Goal: Task Accomplishment & Management: Manage account settings

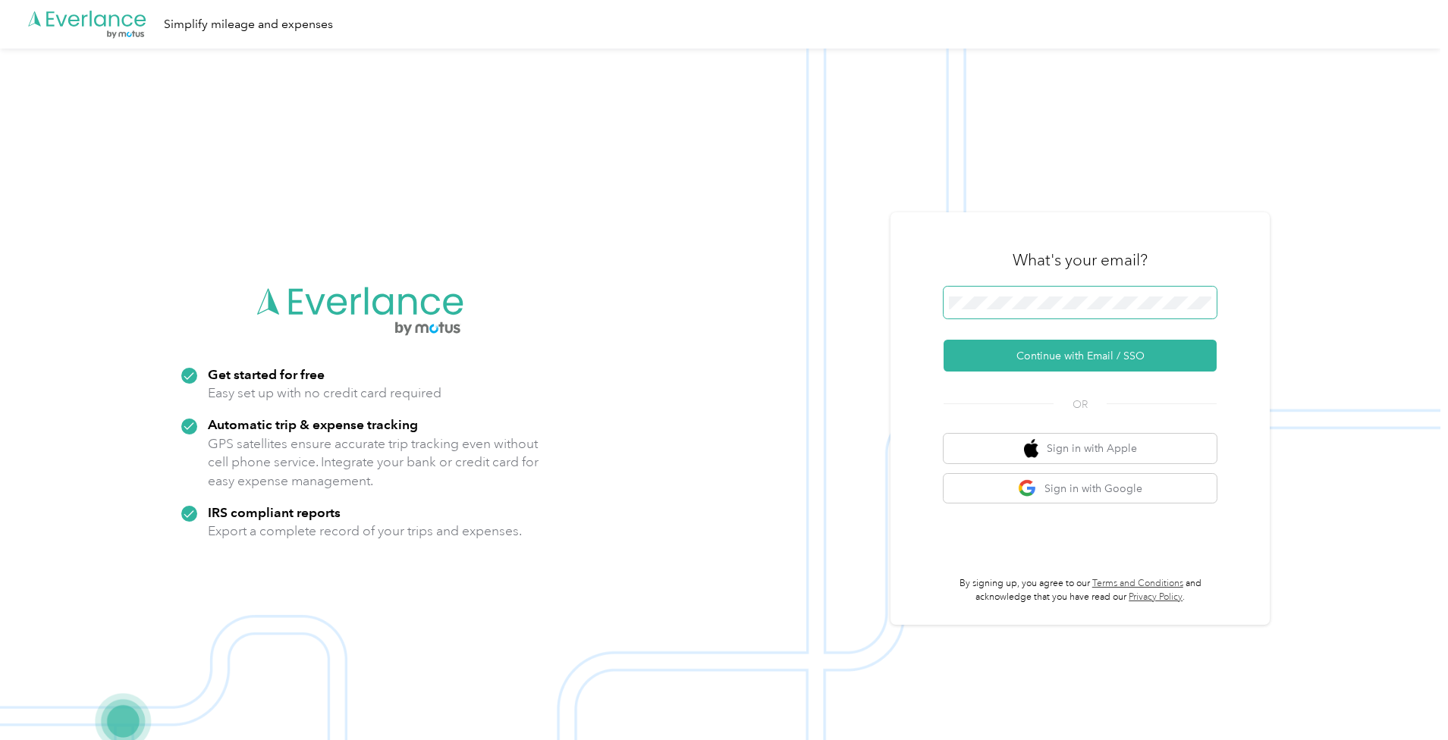
click at [943, 340] on button "Continue with Email / SSO" at bounding box center [1079, 356] width 273 height 32
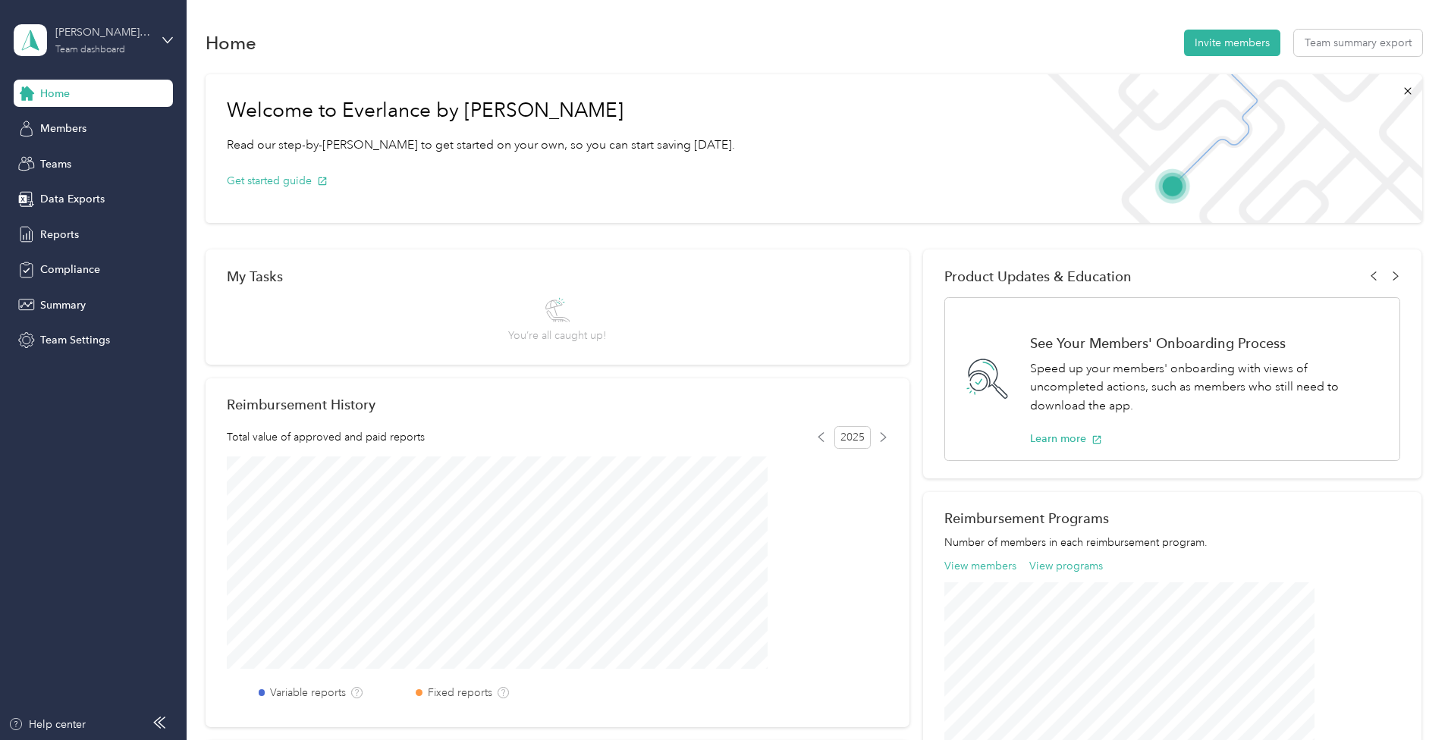
click at [80, 40] on div "[PERSON_NAME][EMAIL_ADDRESS][PERSON_NAME][DOMAIN_NAME]" at bounding box center [102, 32] width 95 height 16
click at [111, 152] on div "Personal dashboard" at bounding box center [75, 159] width 96 height 16
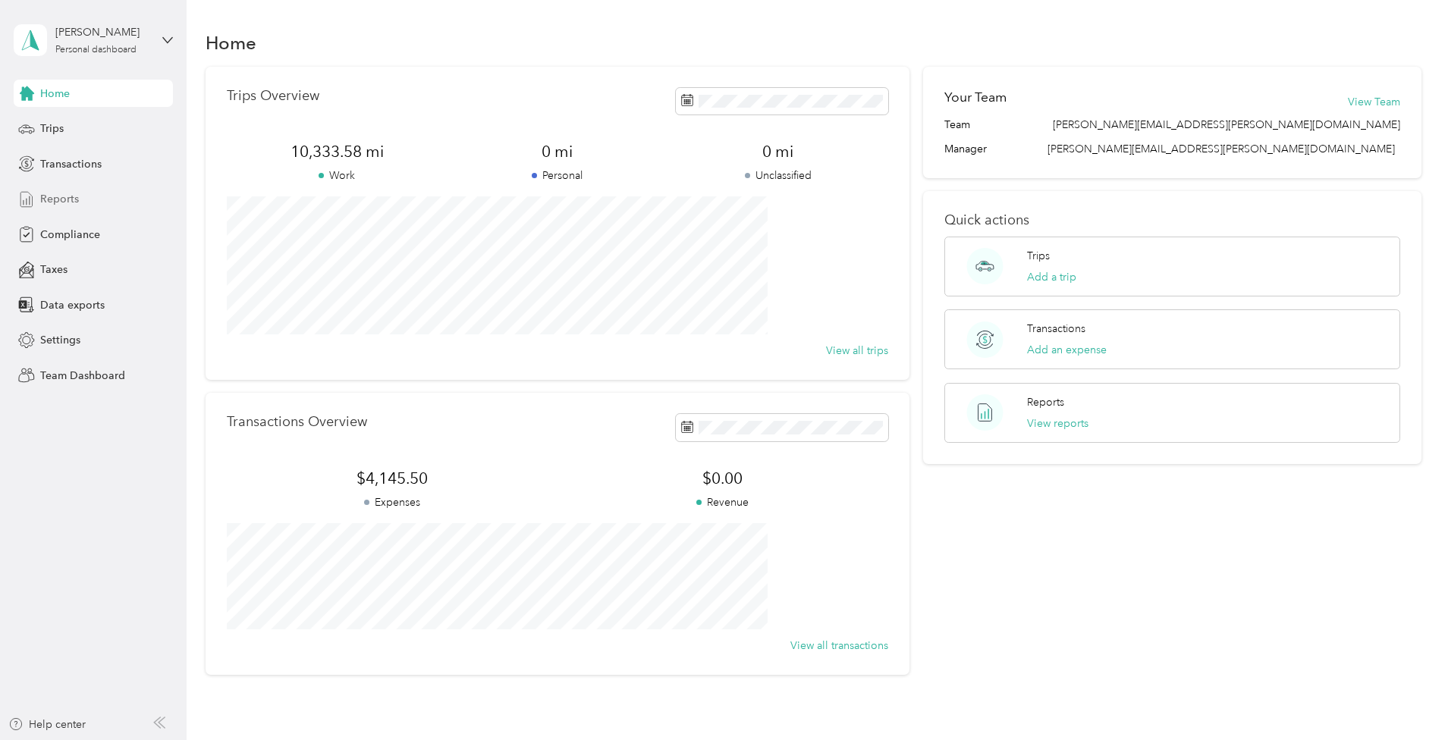
click at [55, 196] on span "Reports" at bounding box center [59, 199] width 39 height 16
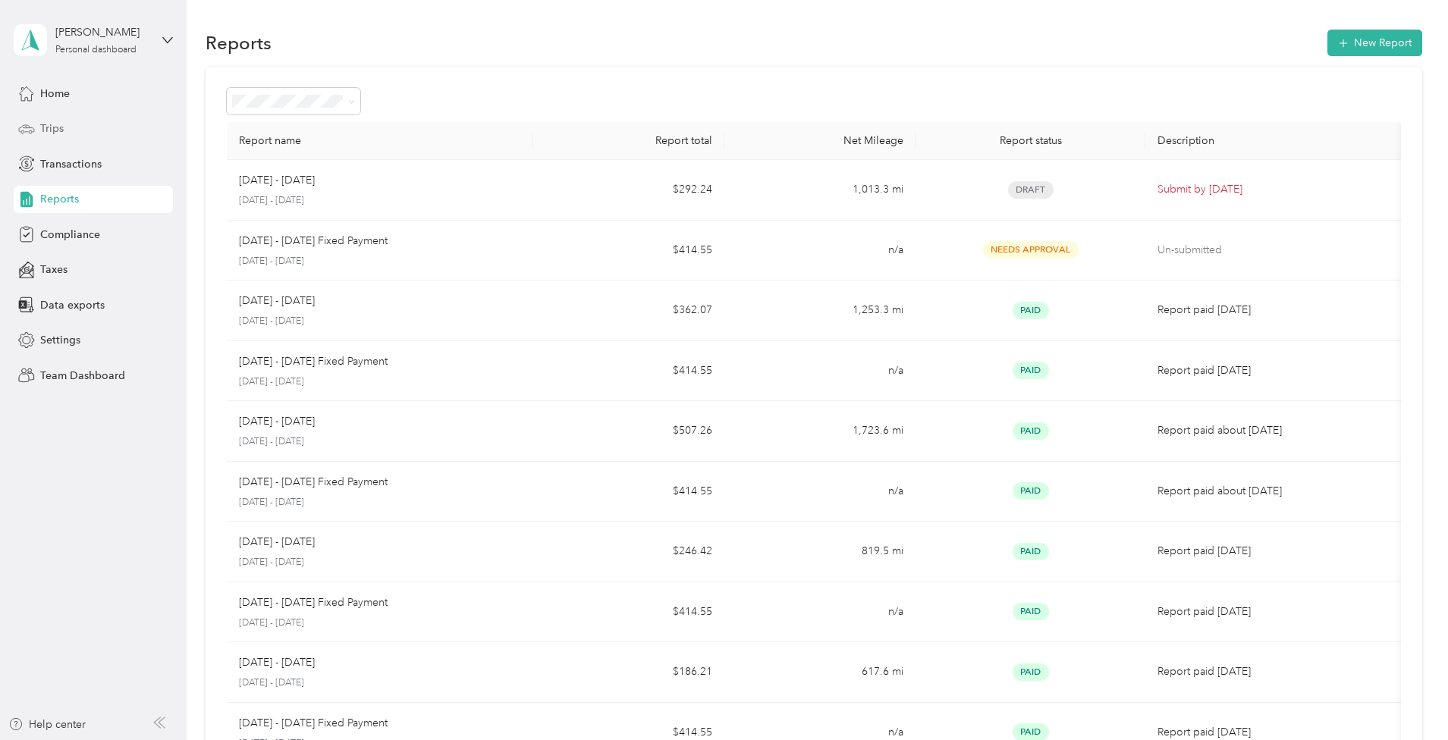
click at [47, 130] on span "Trips" at bounding box center [52, 129] width 24 height 16
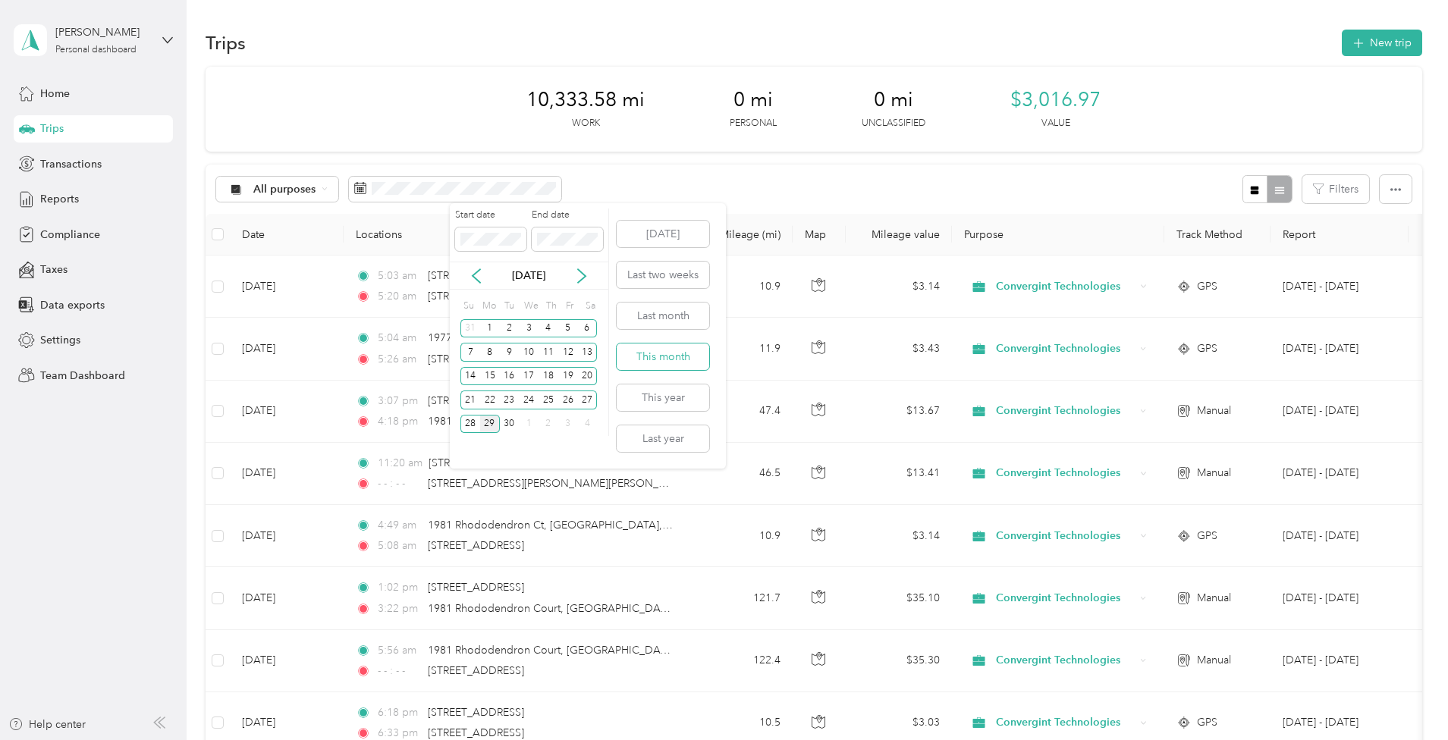
click at [670, 357] on button "This month" at bounding box center [663, 357] width 93 height 27
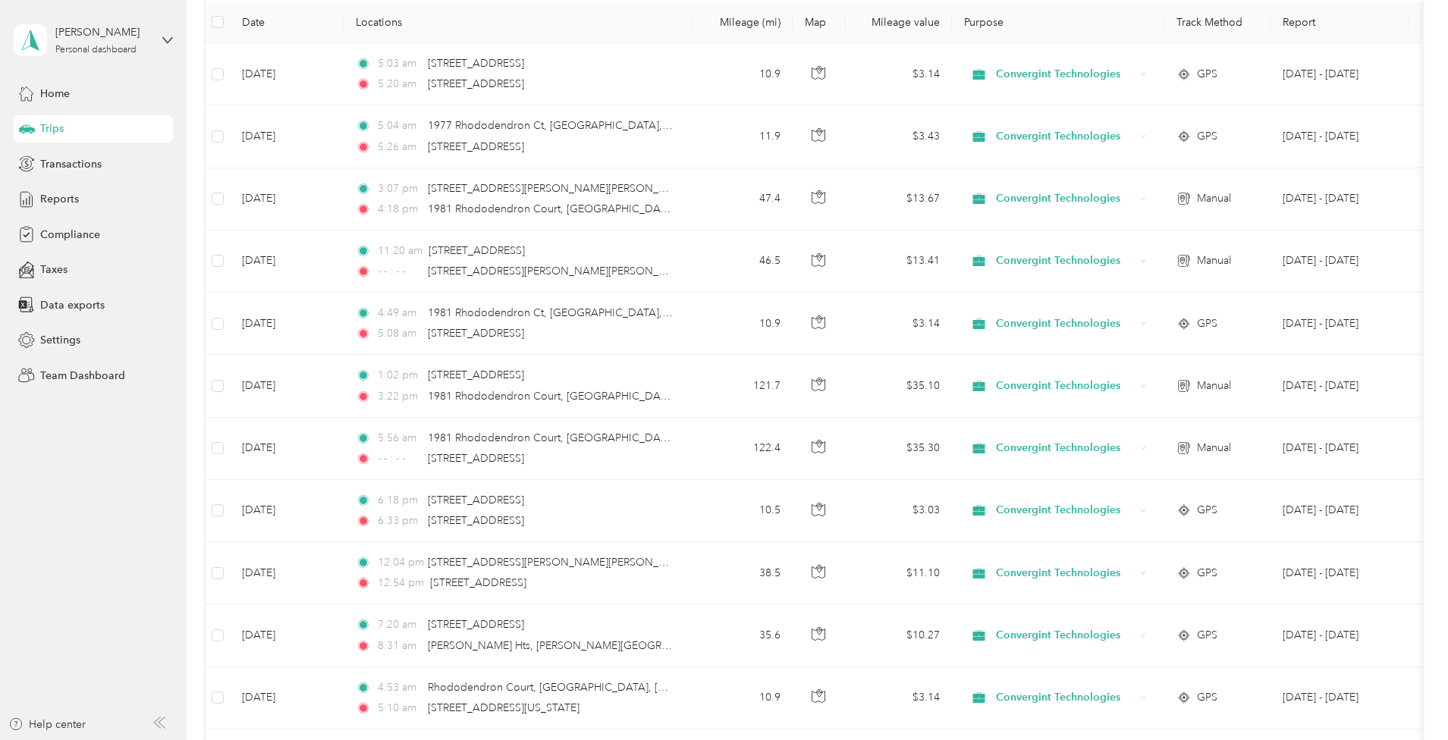
scroll to position [231, 0]
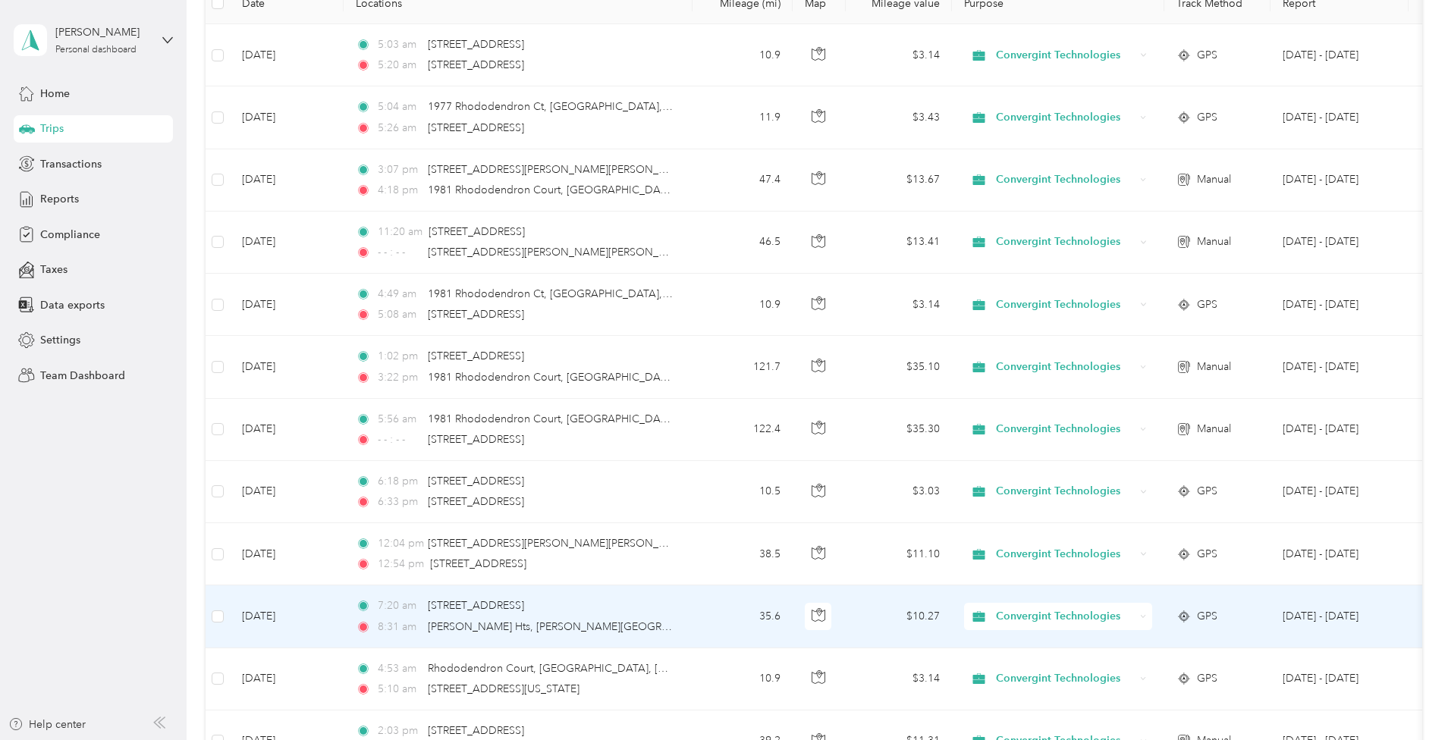
click at [674, 619] on div "8:31 am [PERSON_NAME] Hts, [PERSON_NAME][GEOGRAPHIC_DATA], [GEOGRAPHIC_DATA], […" at bounding box center [515, 627] width 319 height 17
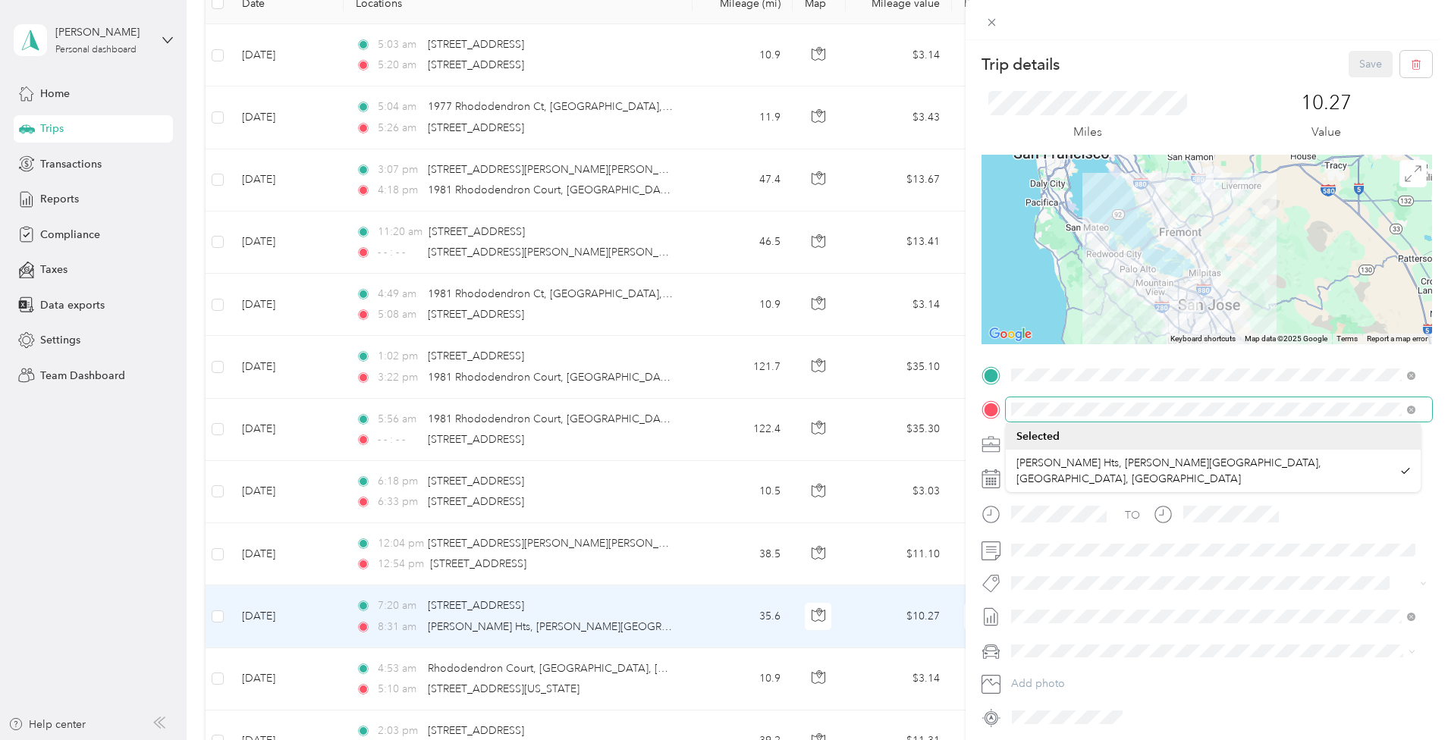
click at [972, 412] on form "Trip details Save This trip cannot be edited because it is either under review,…" at bounding box center [1206, 390] width 482 height 679
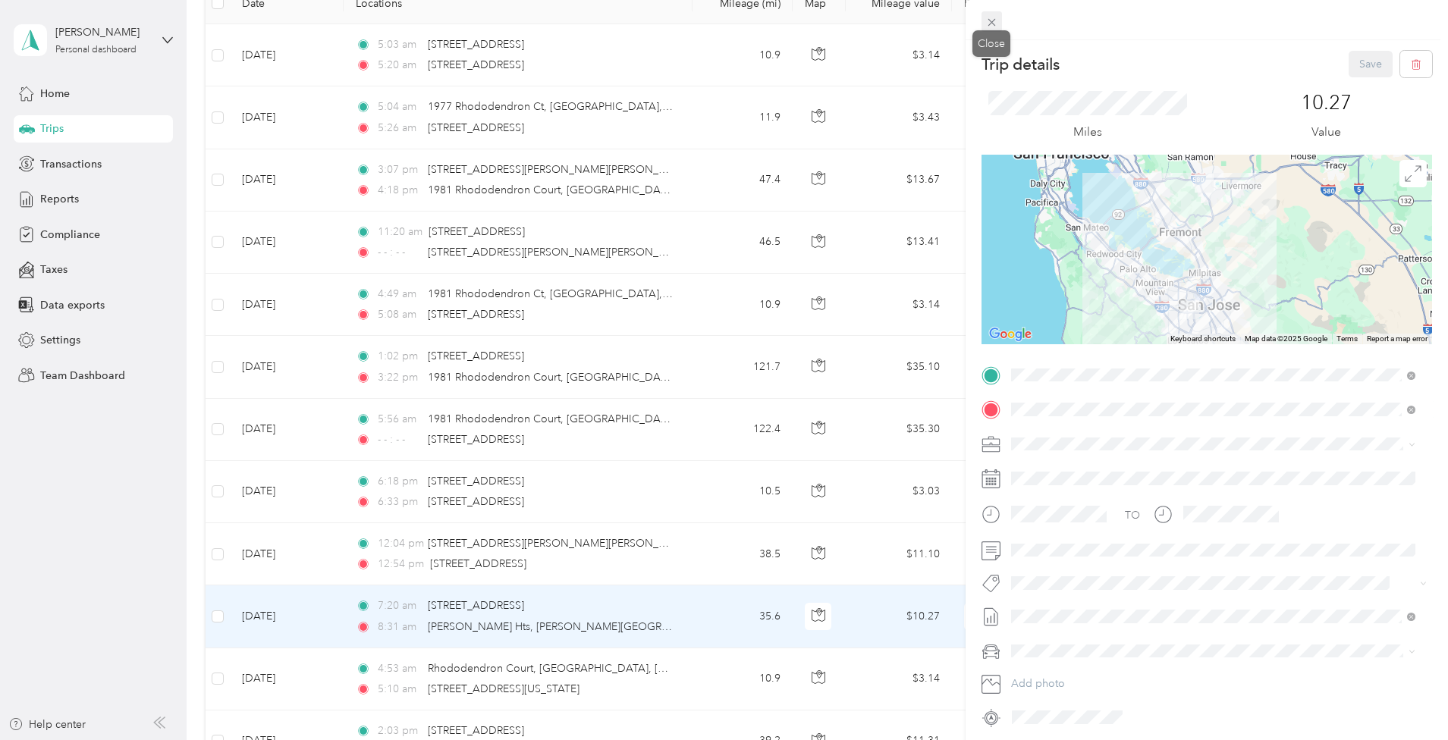
click at [993, 21] on icon at bounding box center [991, 22] width 13 height 13
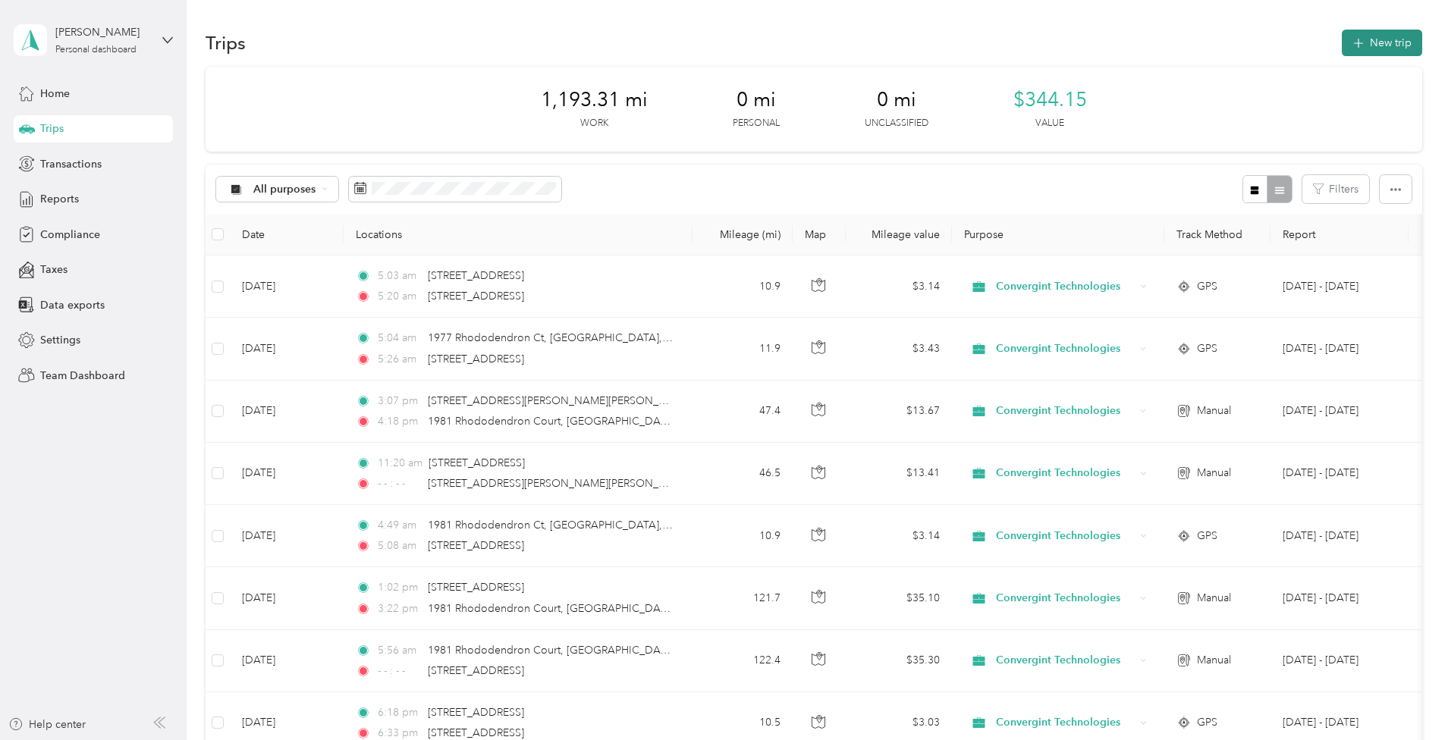
click at [1342, 42] on button "New trip" at bounding box center [1382, 43] width 80 height 27
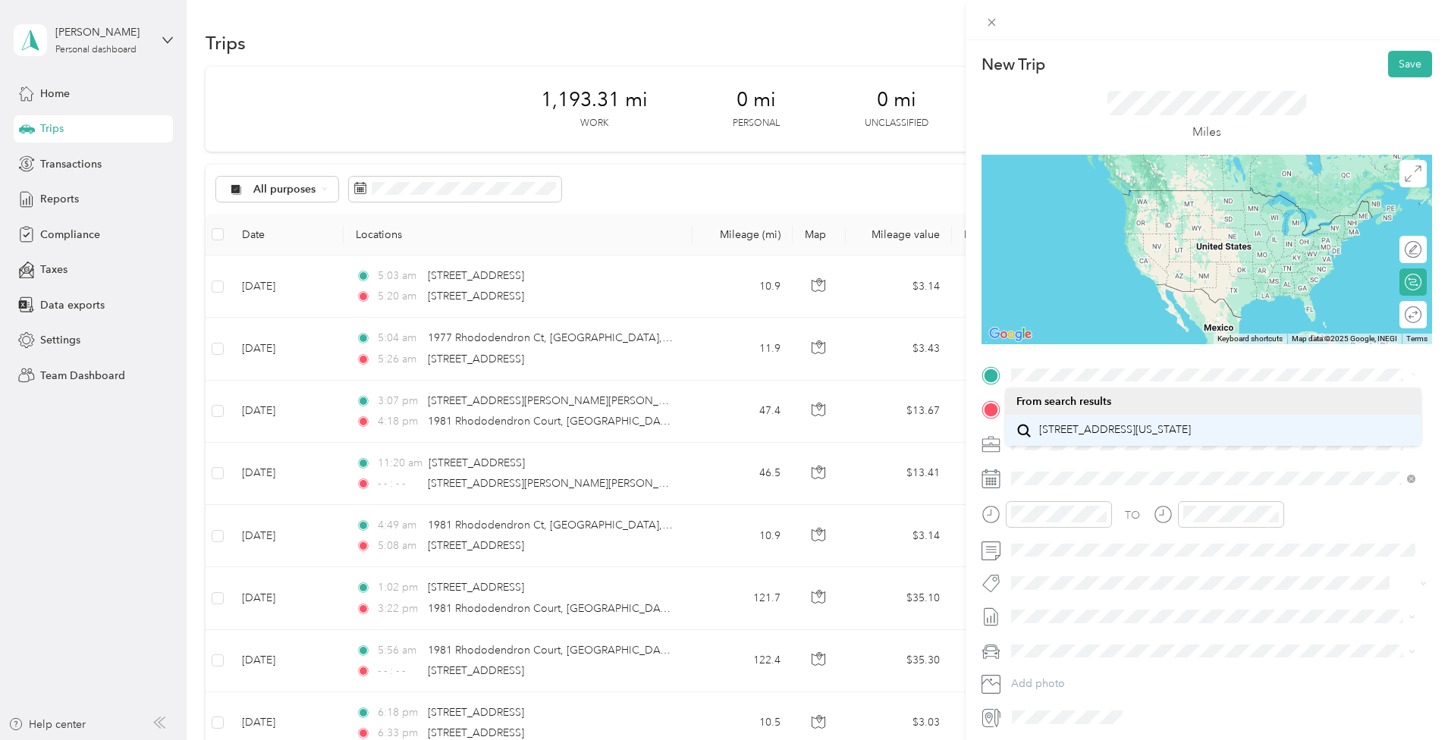
click at [1095, 437] on span "5860 West Las Positas Boulevard Pleasanton, California 94588, United States" at bounding box center [1115, 430] width 152 height 14
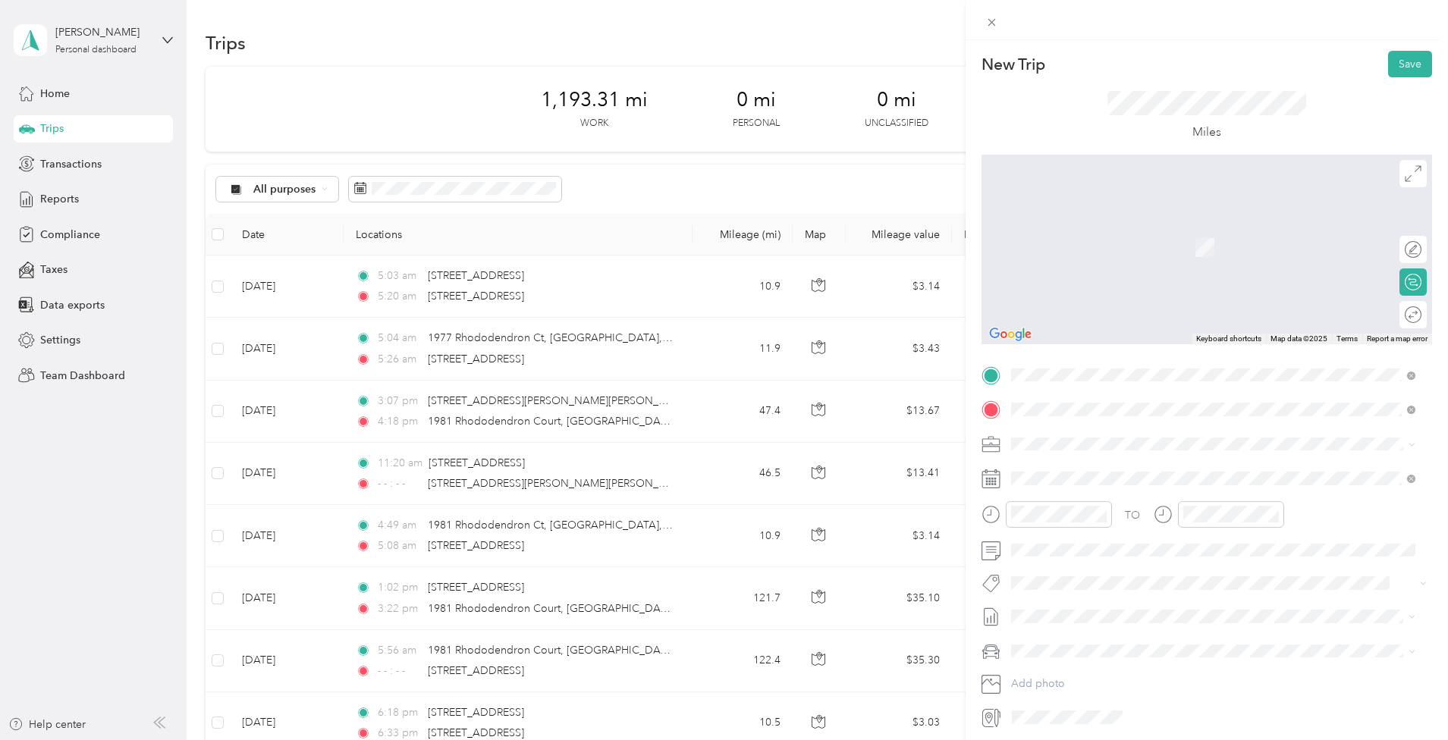
click at [1191, 473] on span "Santana Heights San Jose, California 95128, United States" at bounding box center [1179, 470] width 280 height 27
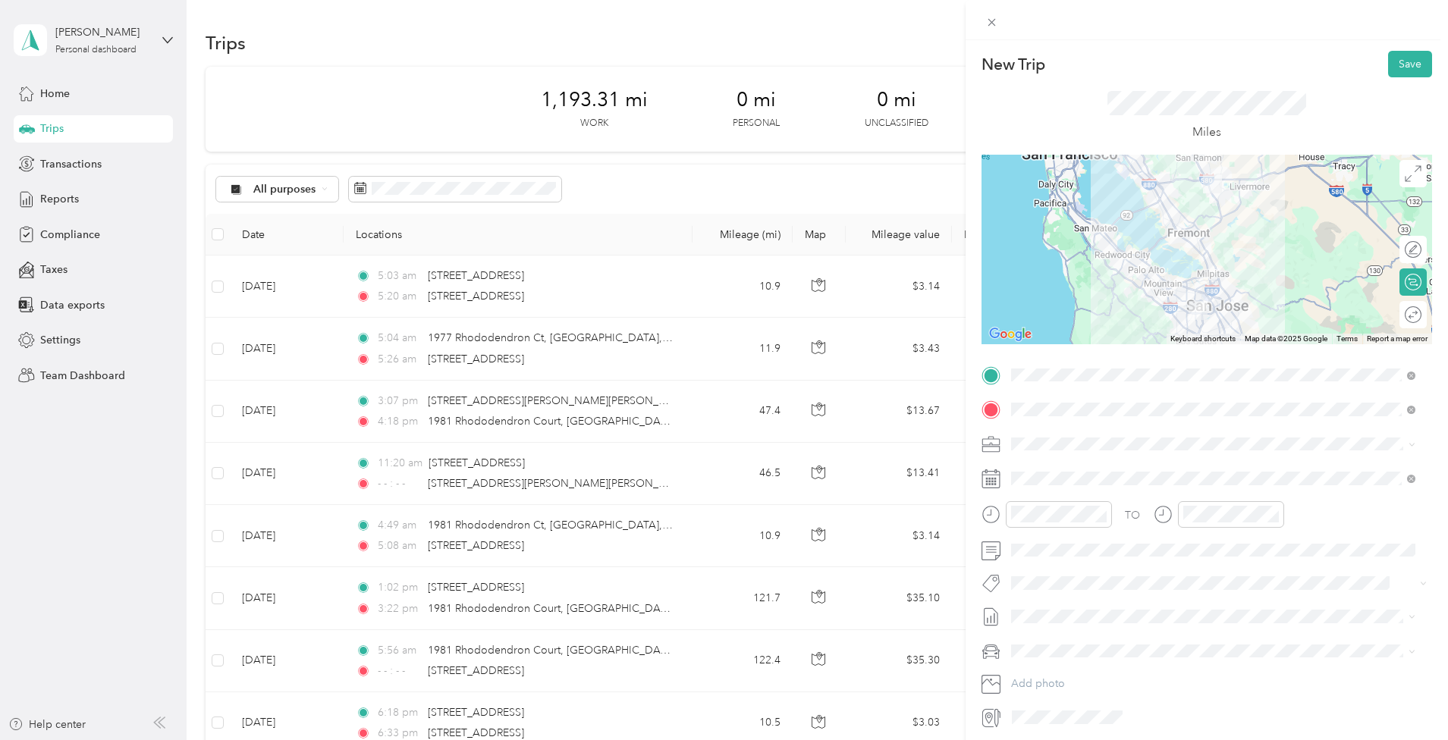
click at [1152, 201] on div at bounding box center [1206, 250] width 450 height 190
click at [1152, 202] on div at bounding box center [1206, 250] width 450 height 190
click at [1182, 244] on div at bounding box center [1206, 250] width 450 height 190
click at [1183, 242] on div at bounding box center [1206, 250] width 450 height 190
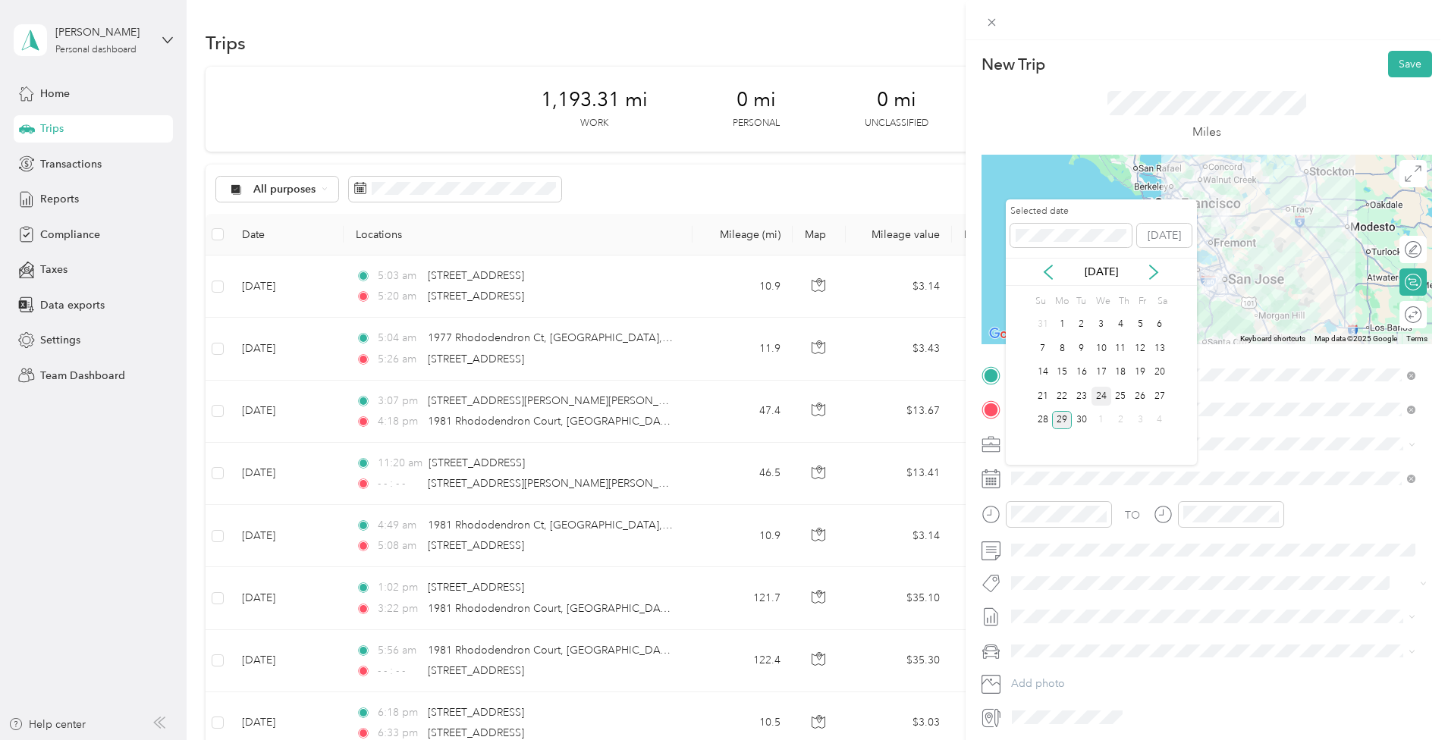
click at [1099, 397] on div "24" at bounding box center [1101, 396] width 20 height 19
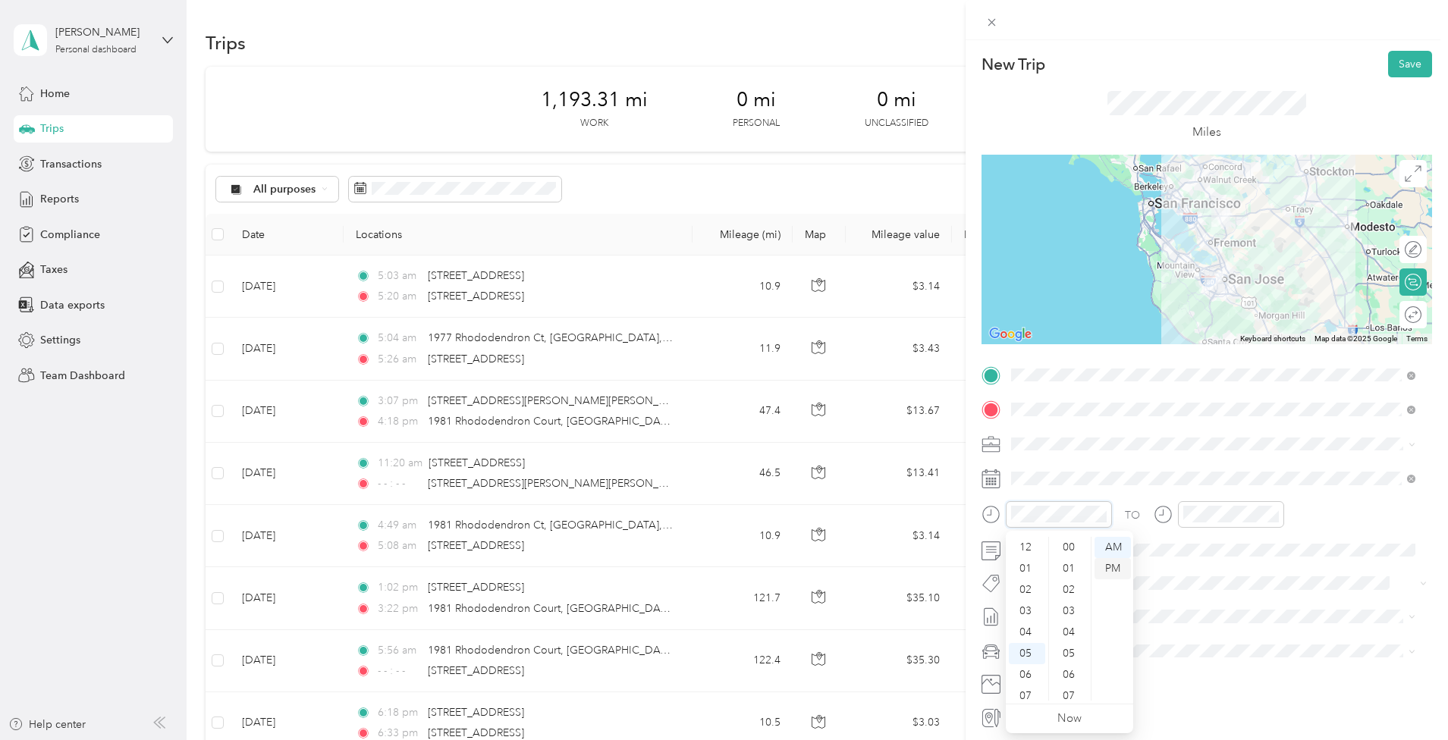
scroll to position [956, 0]
click at [1025, 689] on div "11" at bounding box center [1027, 689] width 36 height 21
click at [1075, 589] on div "47" at bounding box center [1070, 589] width 36 height 21
click at [1114, 550] on div "AM" at bounding box center [1112, 547] width 36 height 21
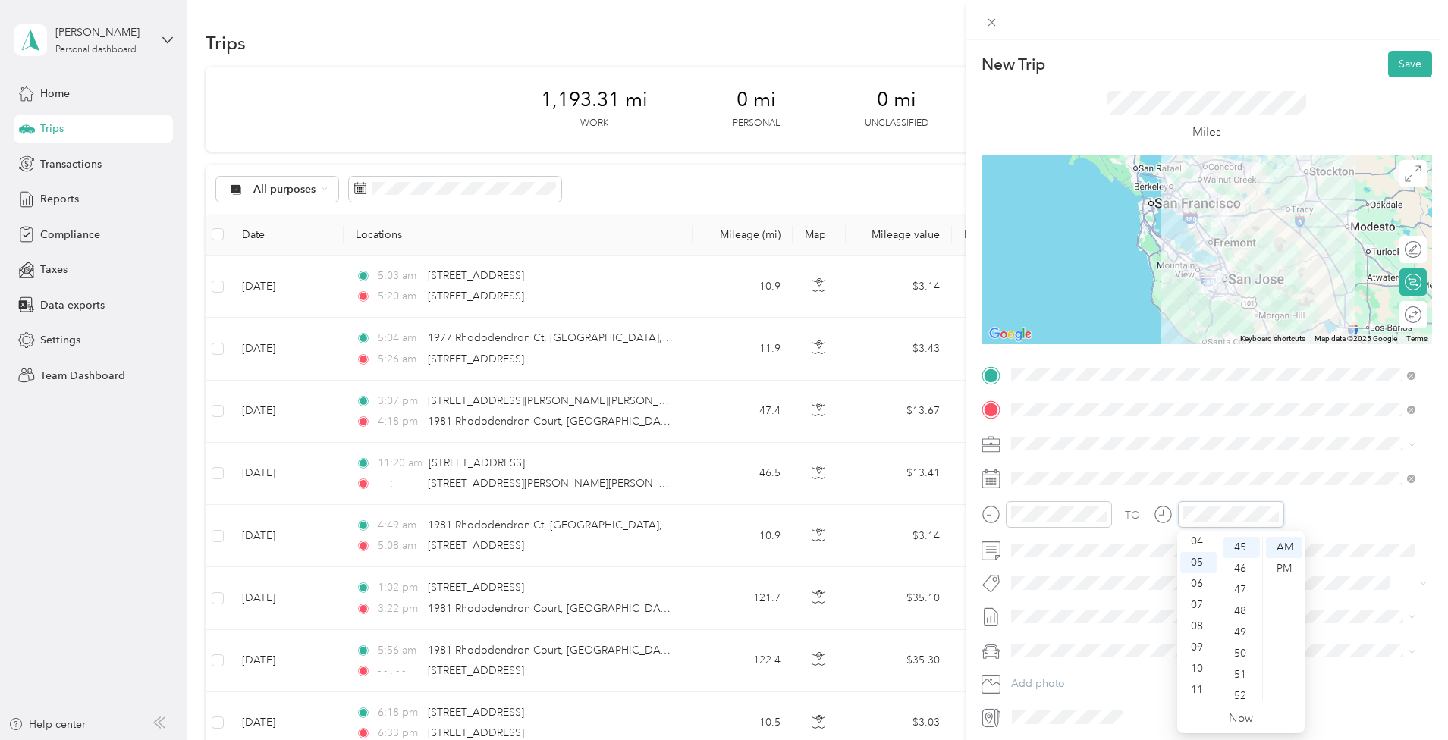
scroll to position [0, 0]
click at [1196, 548] on div "12" at bounding box center [1198, 547] width 36 height 21
click at [1281, 573] on div "PM" at bounding box center [1284, 568] width 36 height 21
click at [1362, 625] on span at bounding box center [1219, 616] width 426 height 24
click at [1061, 660] on span at bounding box center [1219, 651] width 426 height 24
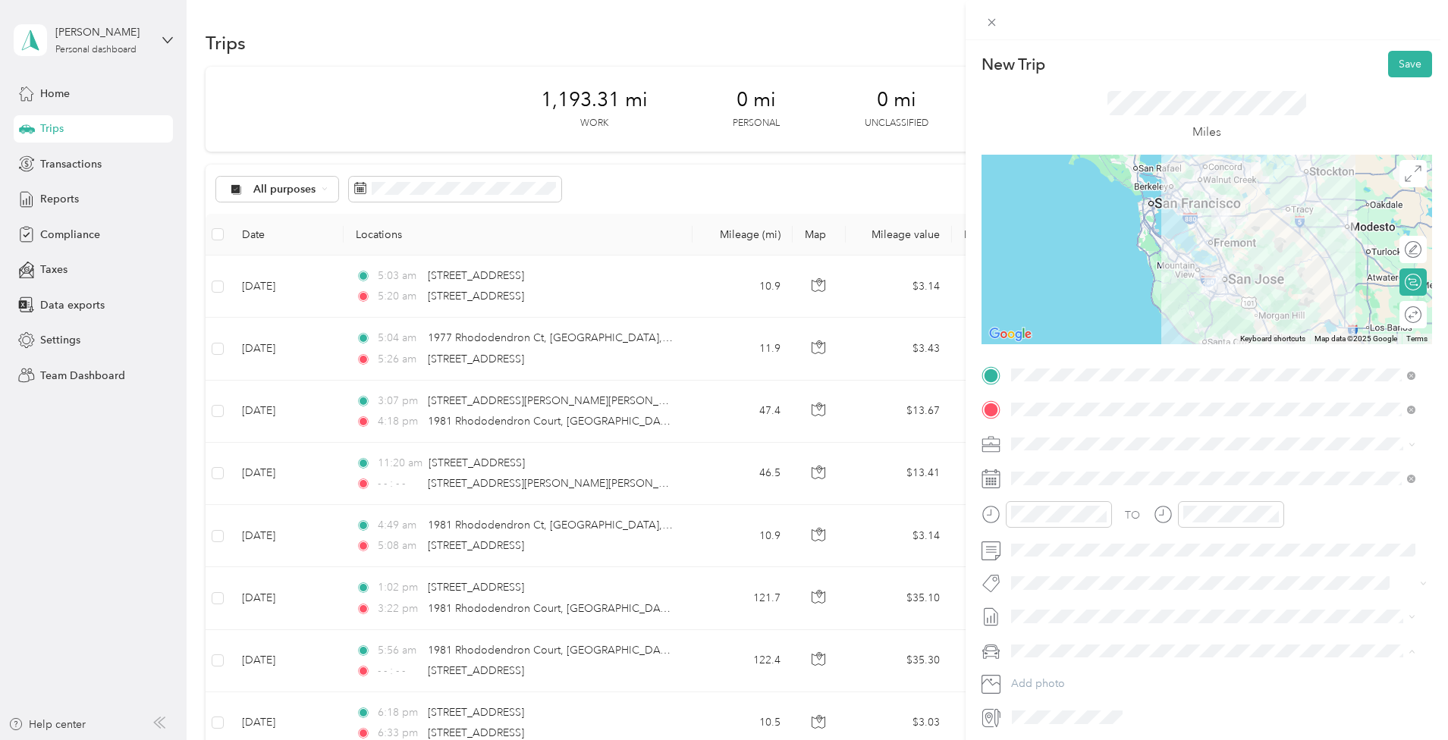
click at [1053, 707] on span "Main Vehicle" at bounding box center [1046, 704] width 60 height 13
click at [1388, 59] on button "Save" at bounding box center [1410, 64] width 44 height 27
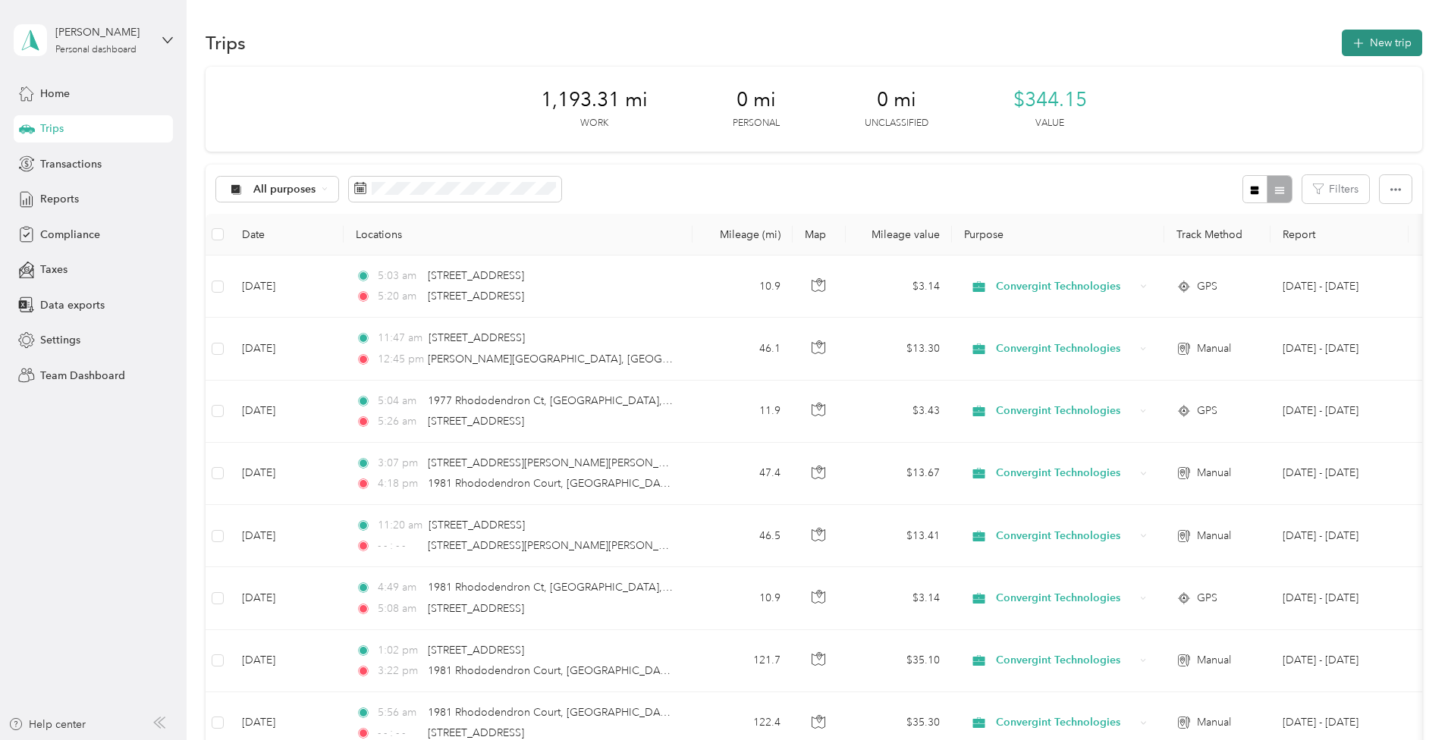
click at [1342, 38] on button "New trip" at bounding box center [1382, 43] width 80 height 27
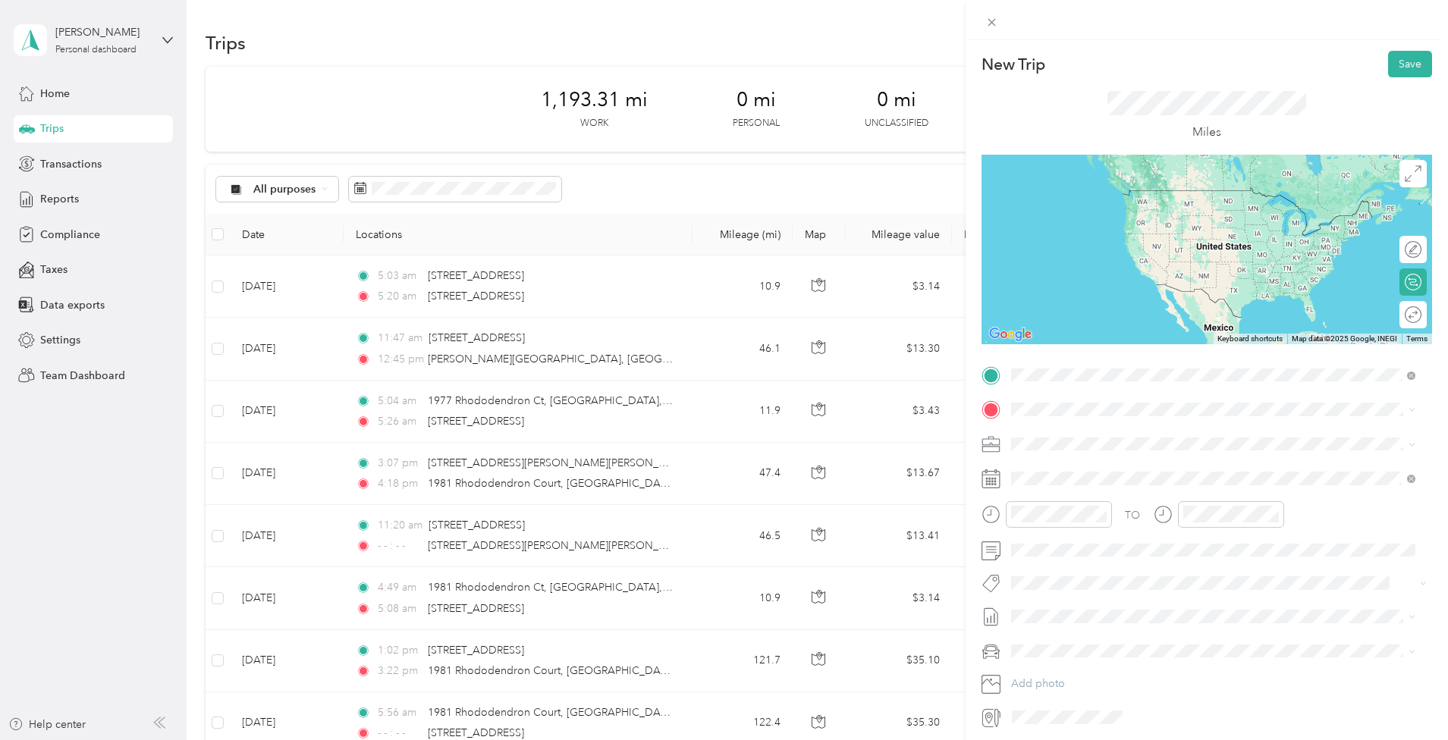
click at [1187, 426] on span "Santana Heights San Jose, California 95128, United States" at bounding box center [1179, 436] width 280 height 27
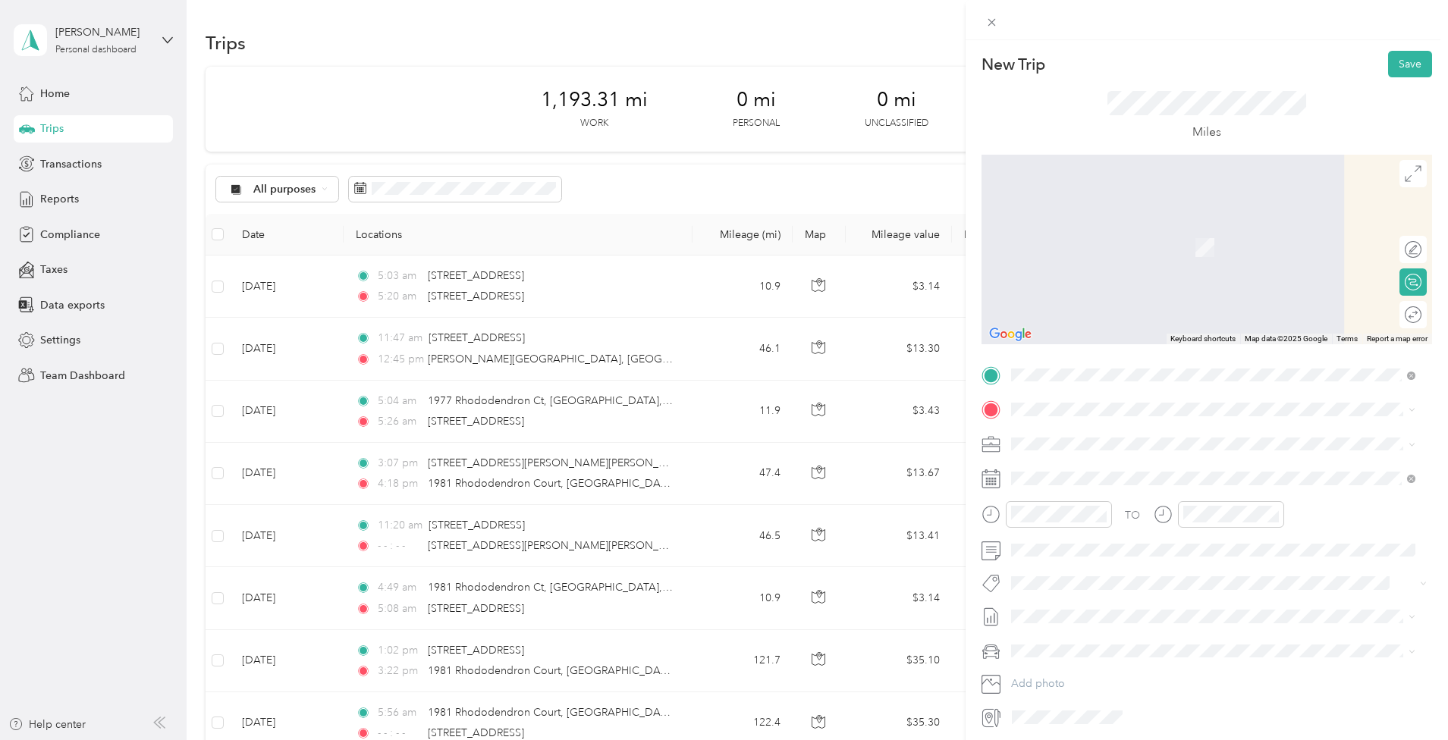
click at [1146, 463] on span "1981 Rhododendron Court Livermore, California 94551, United States" at bounding box center [1179, 470] width 280 height 27
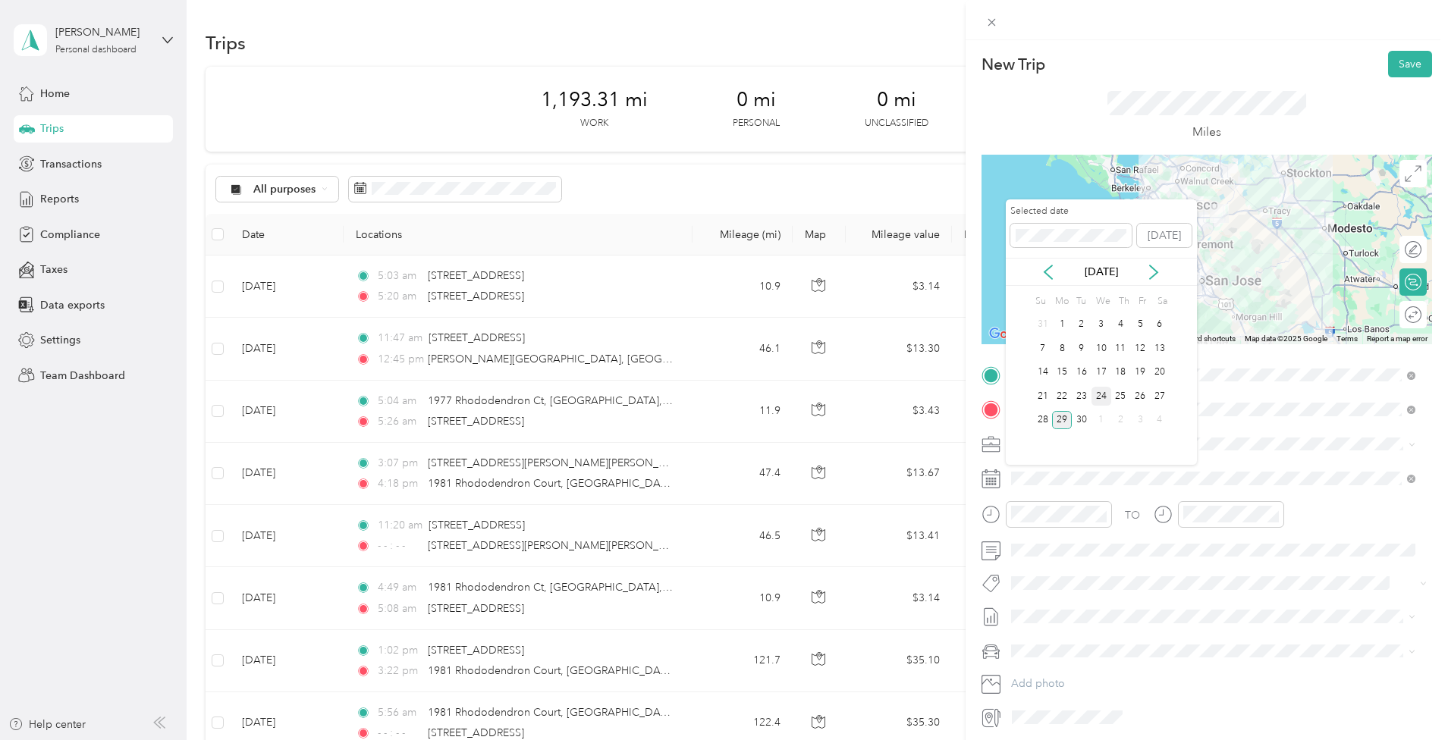
click at [1101, 395] on div "24" at bounding box center [1101, 396] width 20 height 19
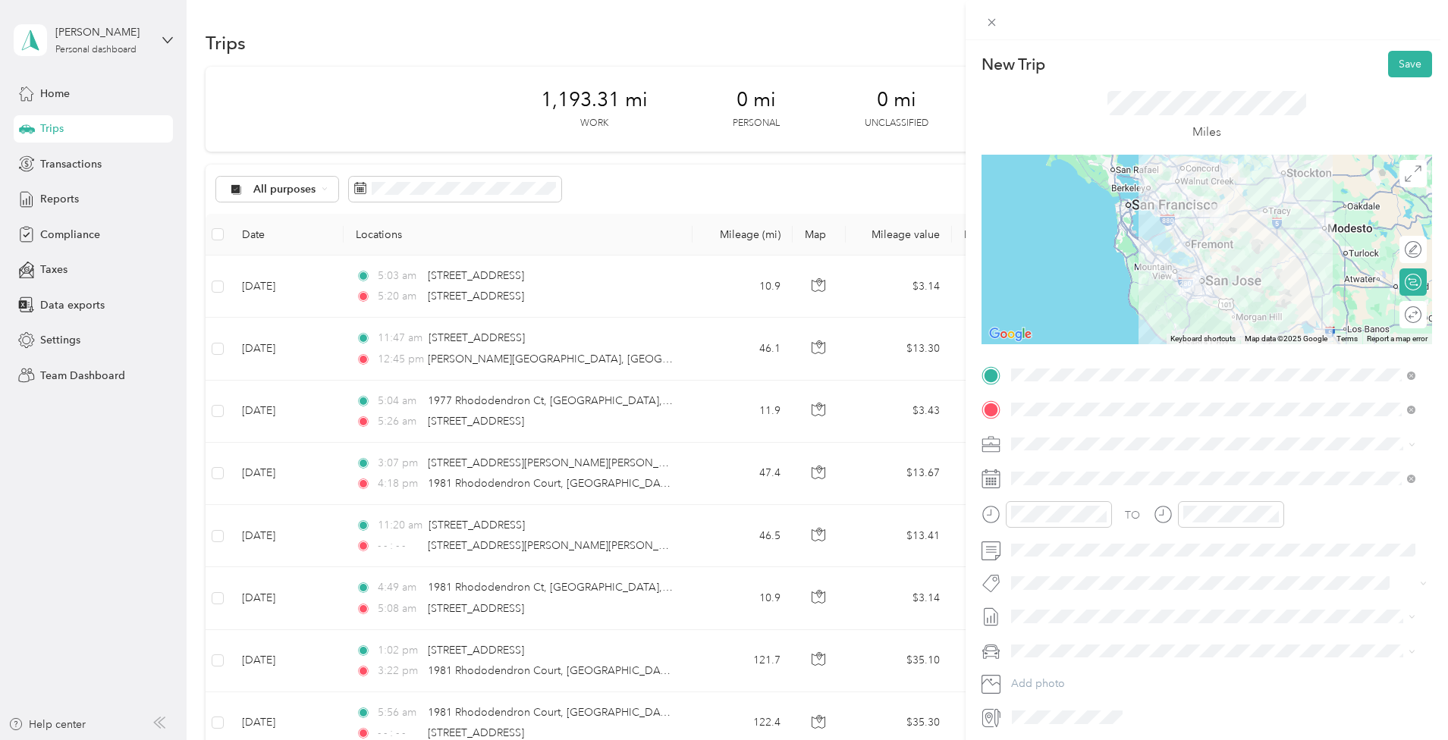
click at [1165, 229] on div at bounding box center [1206, 250] width 450 height 190
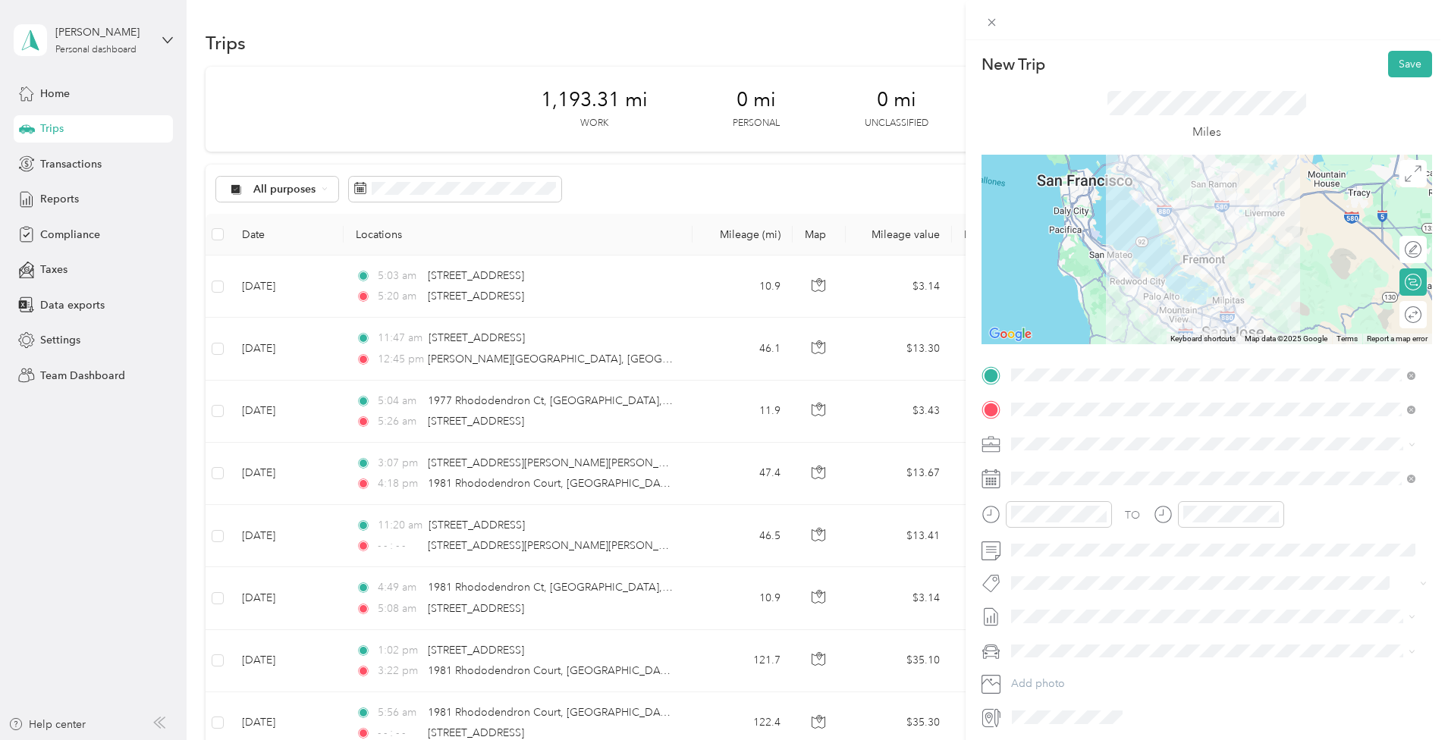
click at [1166, 225] on div at bounding box center [1206, 250] width 450 height 190
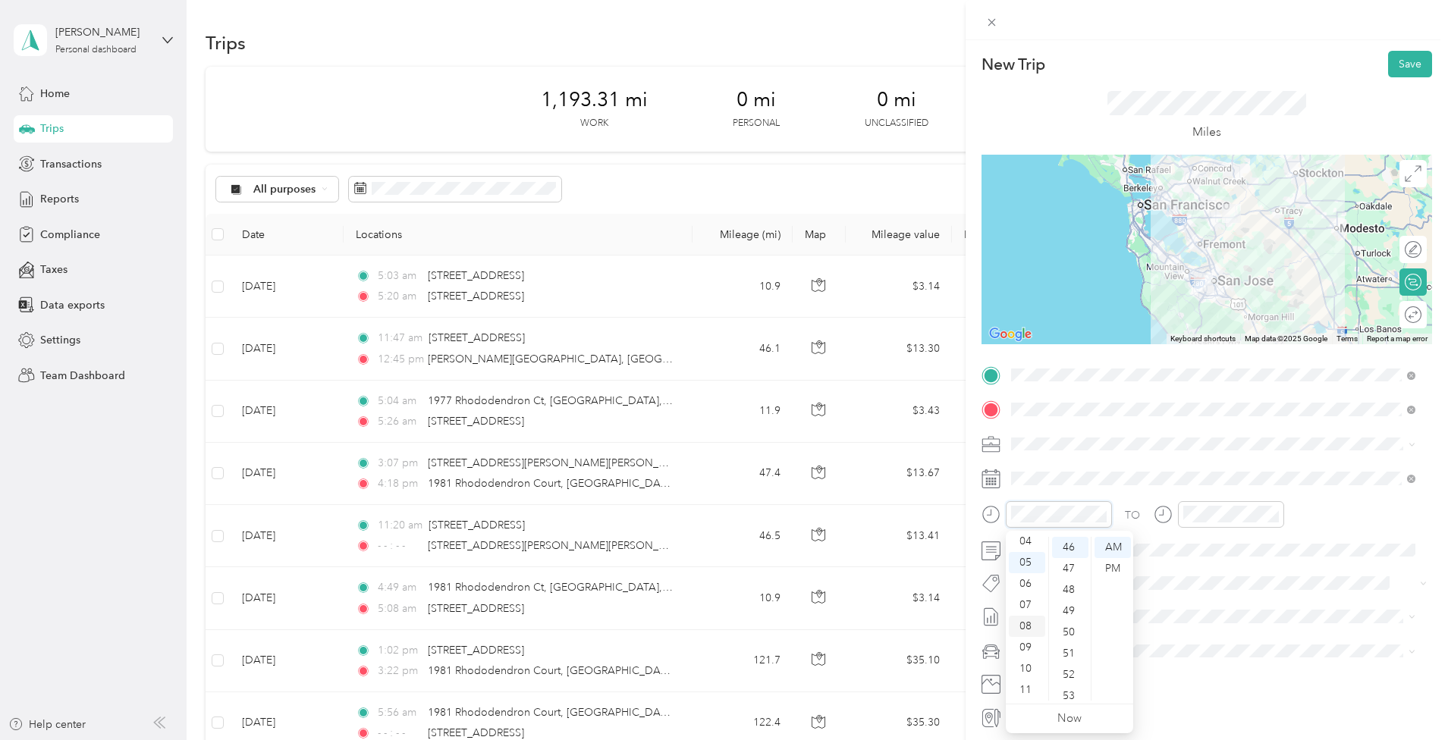
scroll to position [40, 0]
click at [1022, 569] on div "03" at bounding box center [1027, 570] width 36 height 21
click at [1072, 613] on div "30" at bounding box center [1070, 616] width 36 height 21
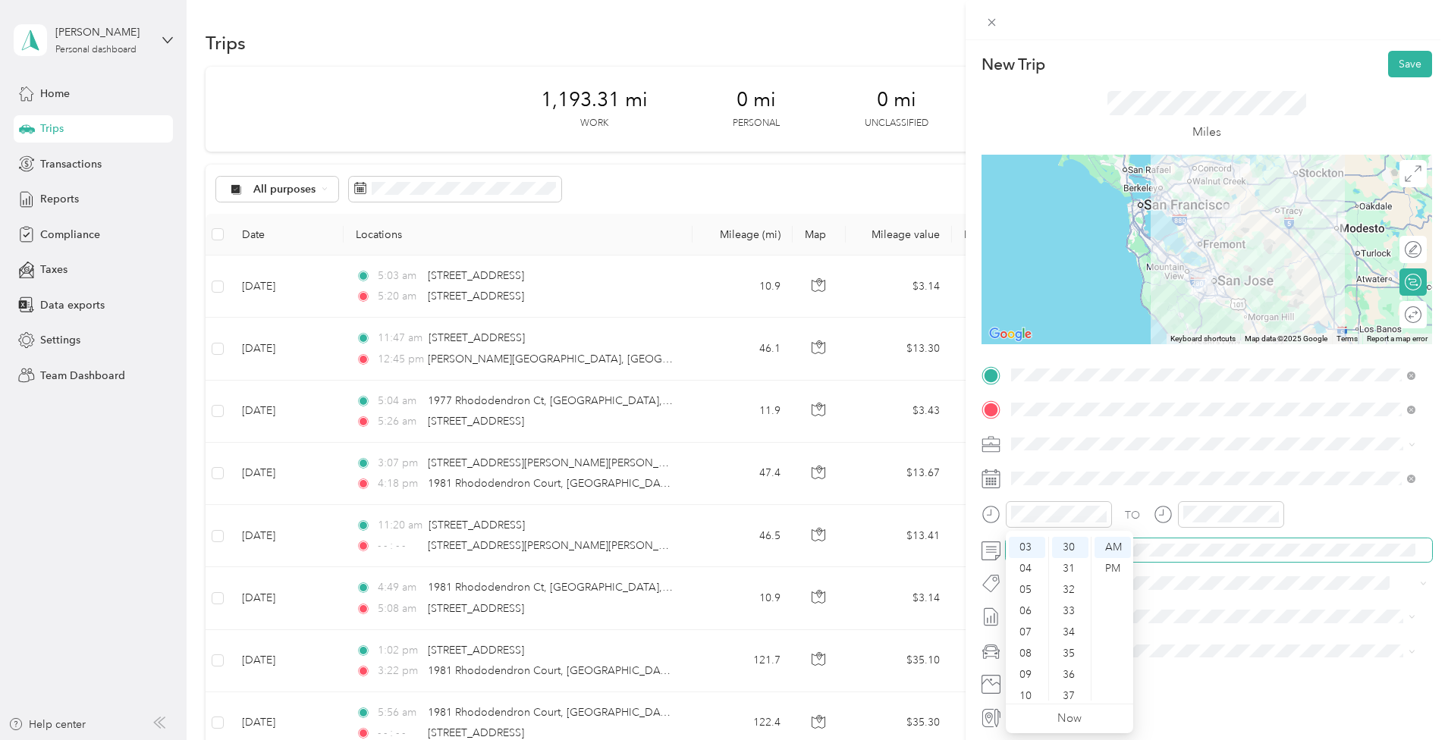
drag, startPoint x: 1106, startPoint y: 569, endPoint x: 1134, endPoint y: 561, distance: 29.1
click at [1106, 569] on div "PM" at bounding box center [1112, 568] width 36 height 21
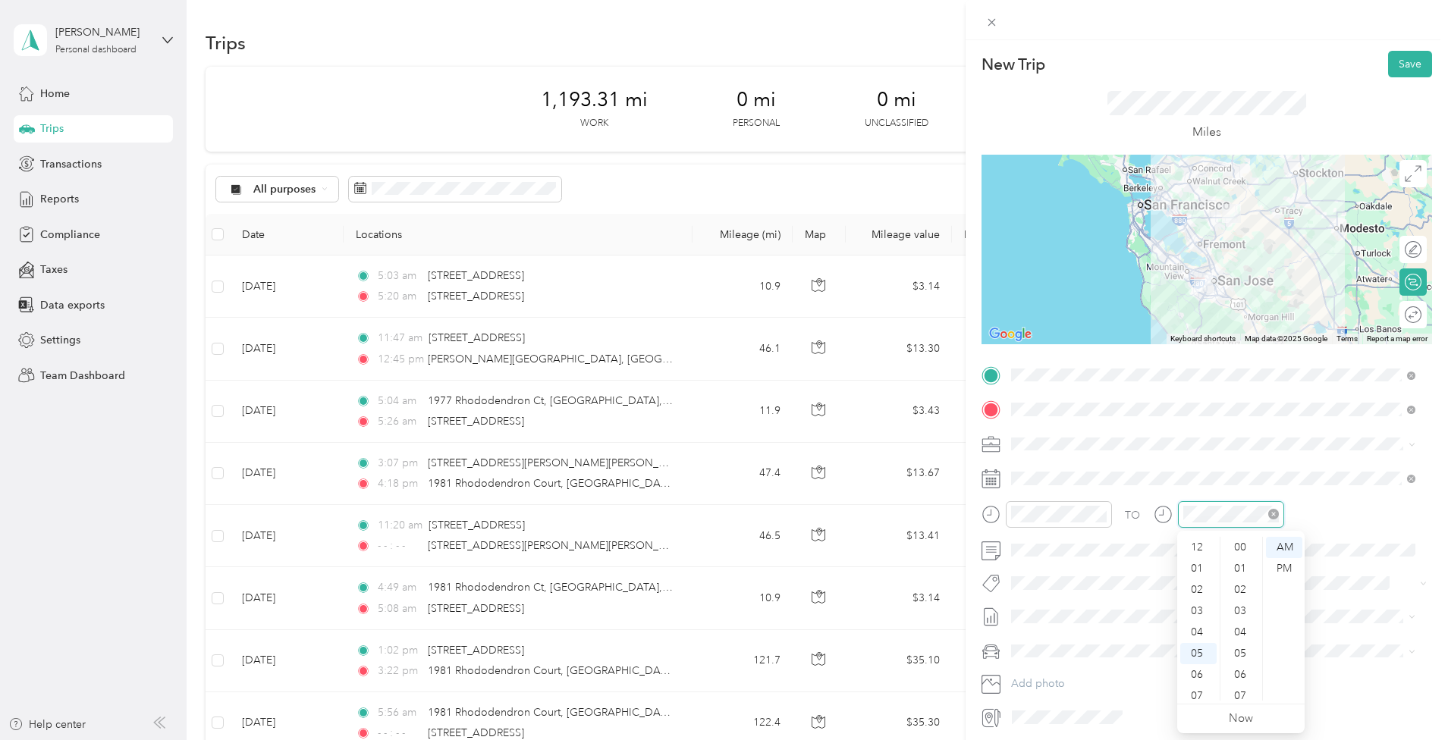
scroll to position [977, 0]
click at [1198, 544] on div "04" at bounding box center [1198, 541] width 36 height 21
click at [1244, 612] on div "49" at bounding box center [1241, 611] width 36 height 21
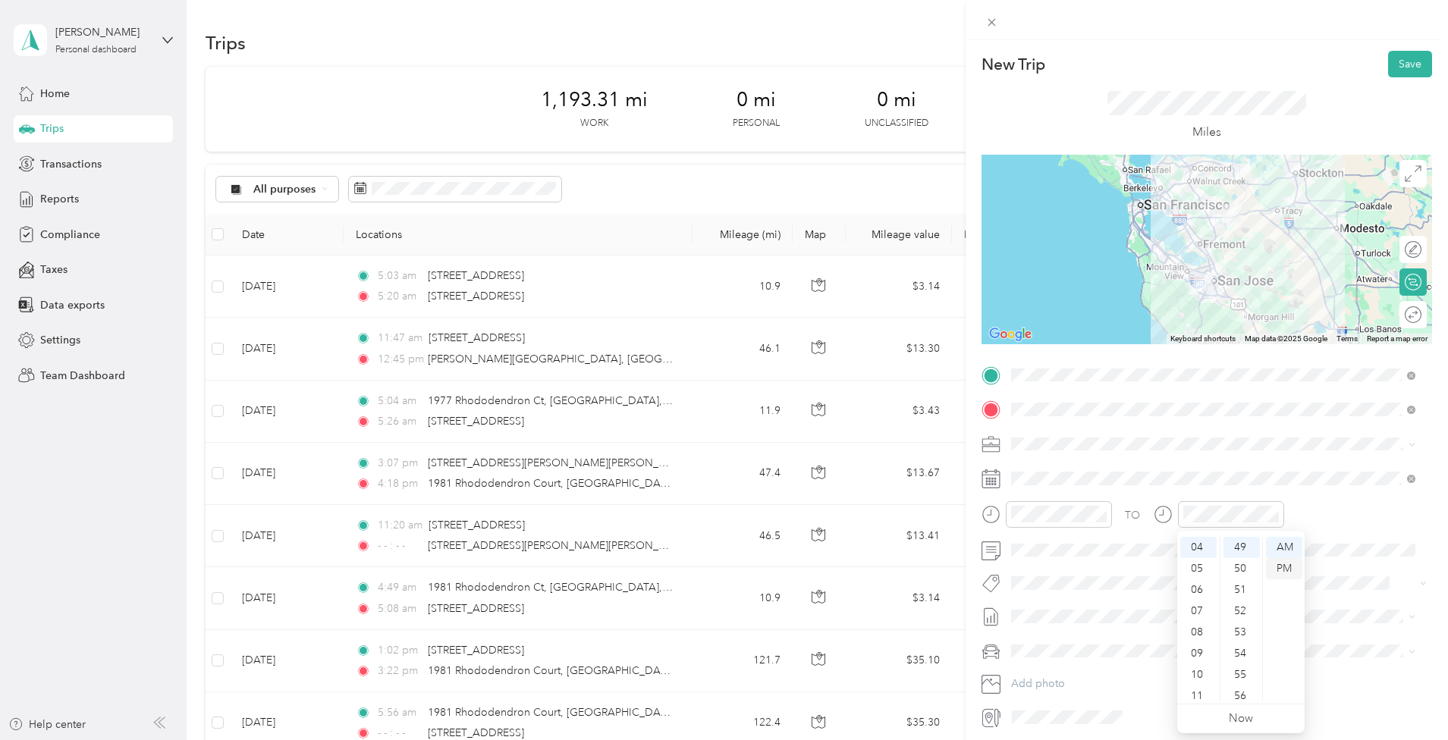
click at [1288, 572] on div "PM" at bounding box center [1284, 568] width 36 height 21
click at [1242, 616] on div "52" at bounding box center [1241, 611] width 36 height 21
click at [1073, 708] on span "Main Vehicle" at bounding box center [1046, 704] width 60 height 13
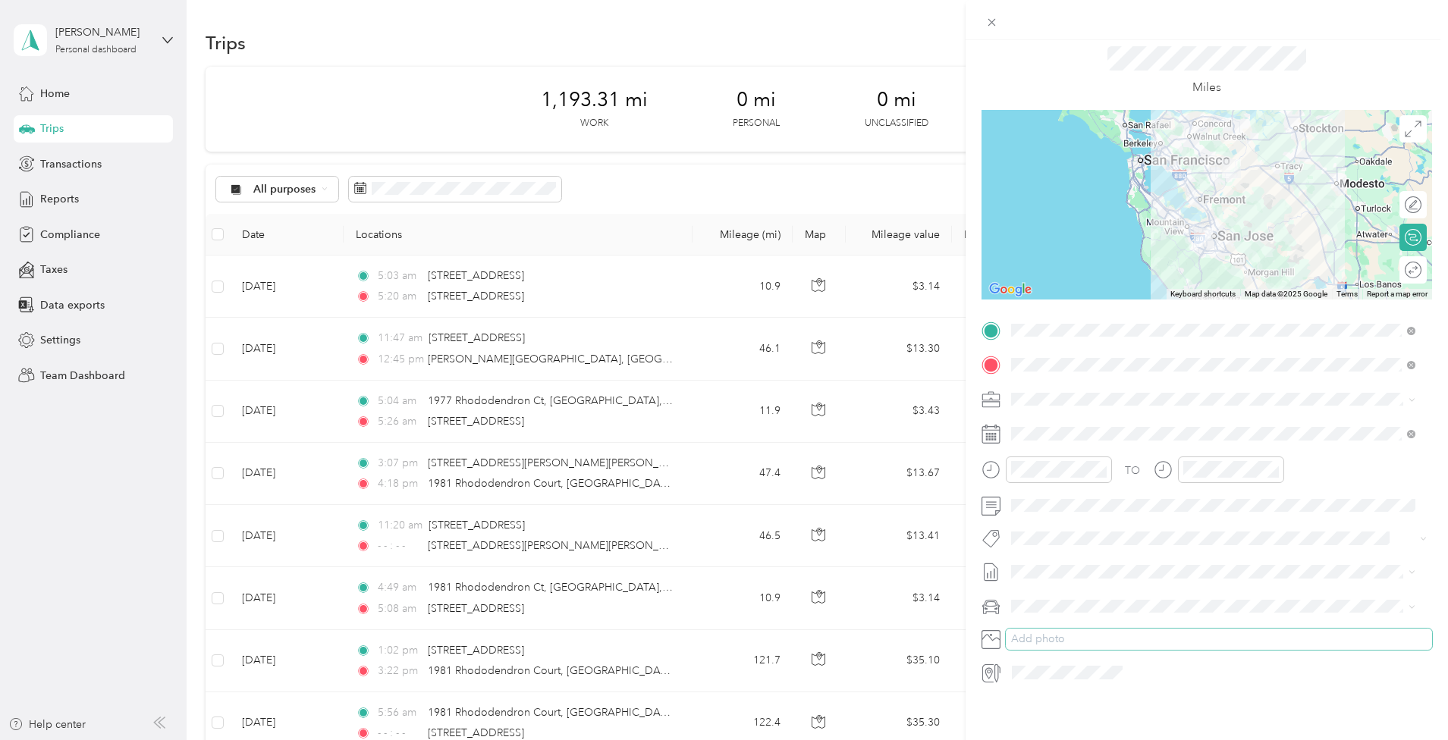
scroll to position [0, 0]
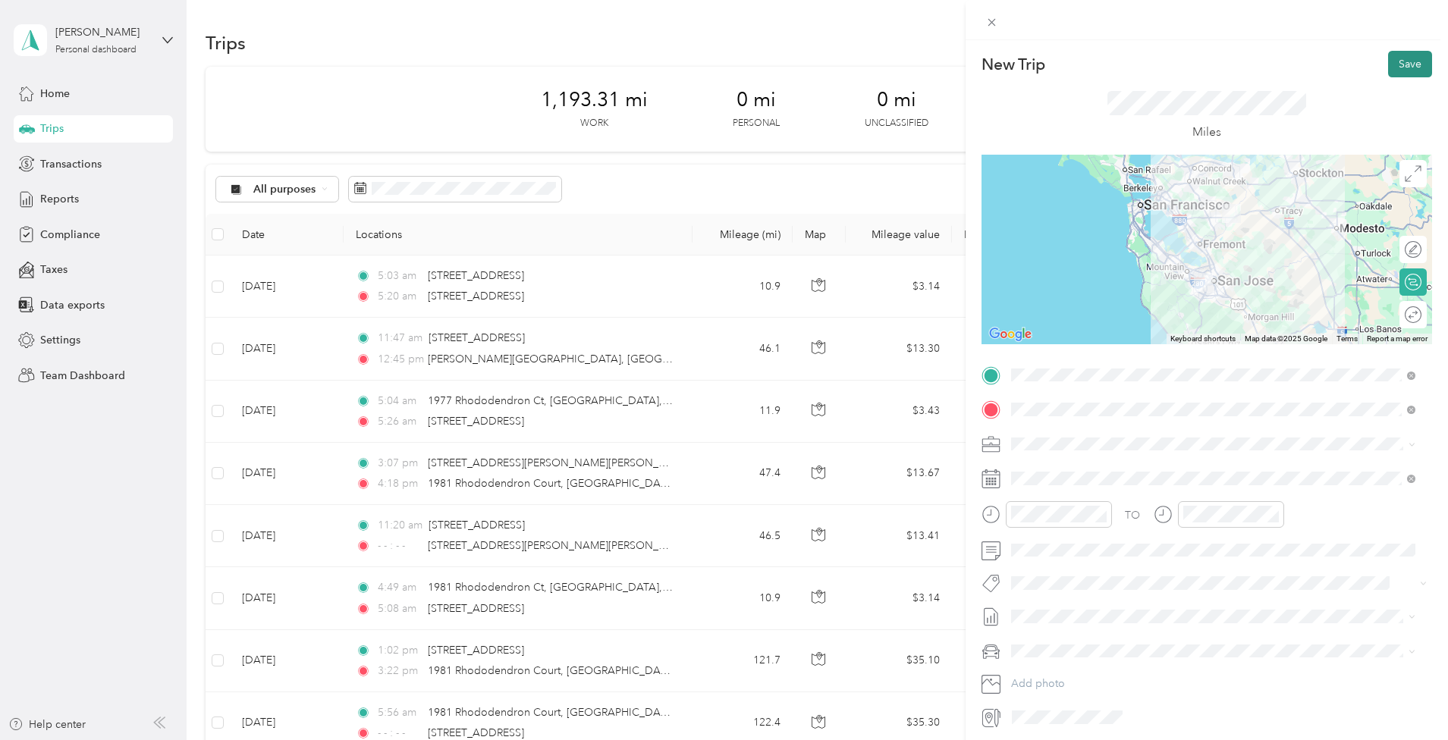
click at [1392, 68] on button "Save" at bounding box center [1410, 64] width 44 height 27
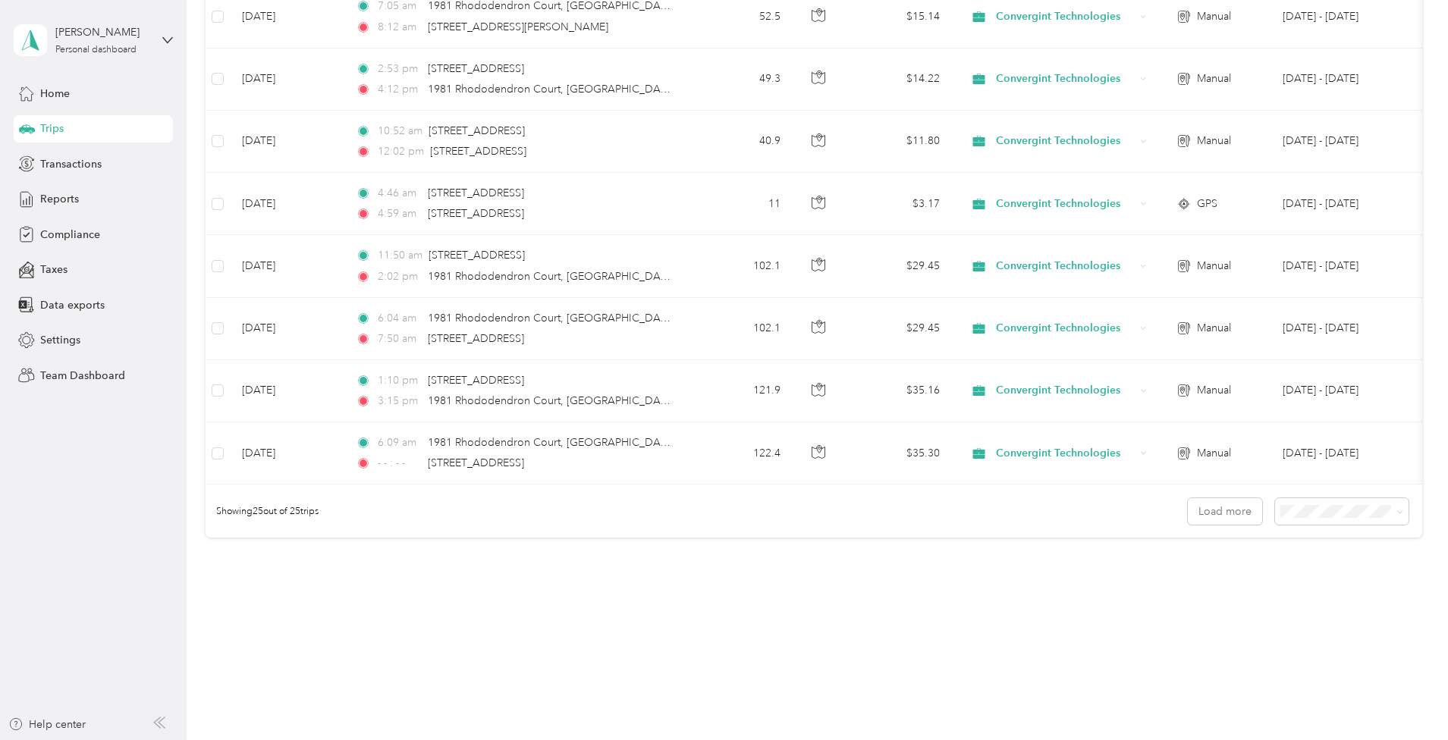
scroll to position [1264, 0]
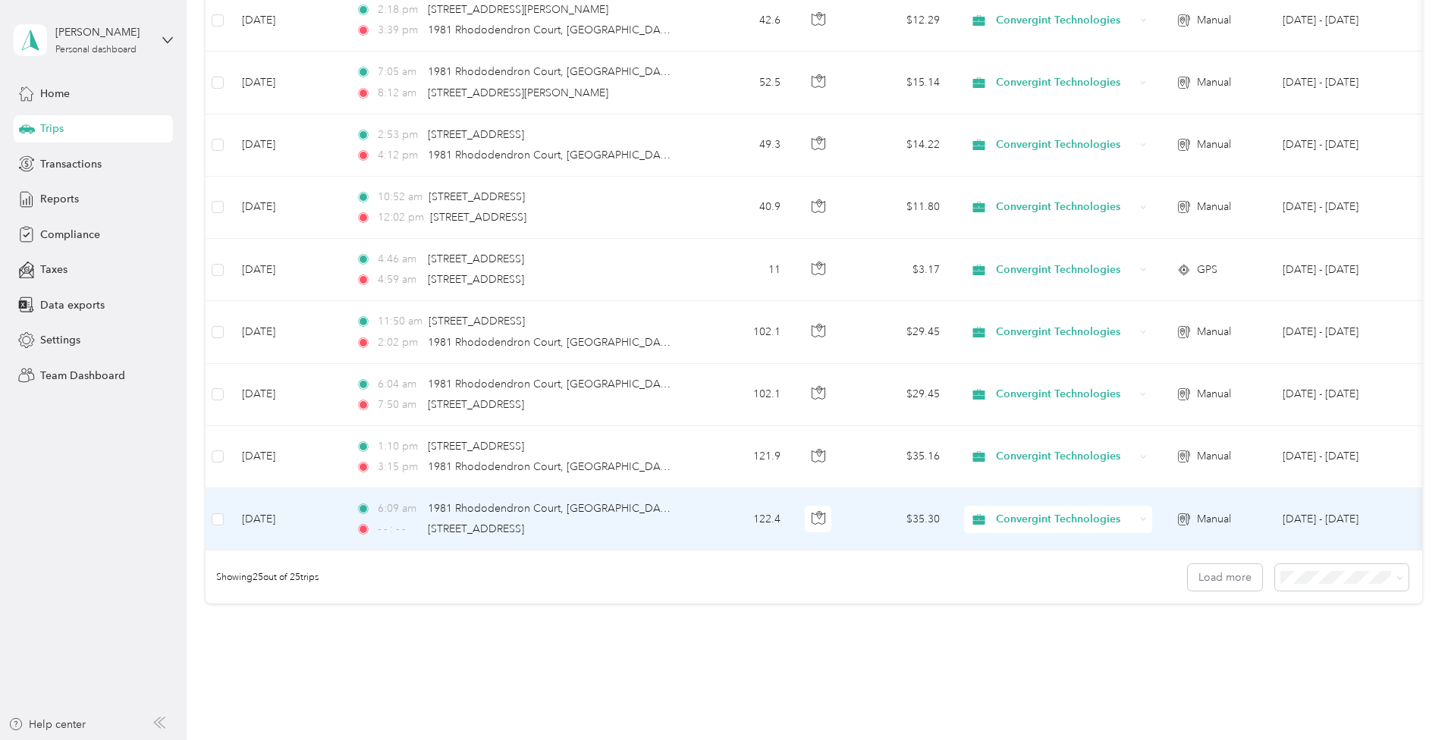
click at [674, 526] on div "- - : - - 9000 Foothills Boulevard, Roseville" at bounding box center [515, 529] width 319 height 17
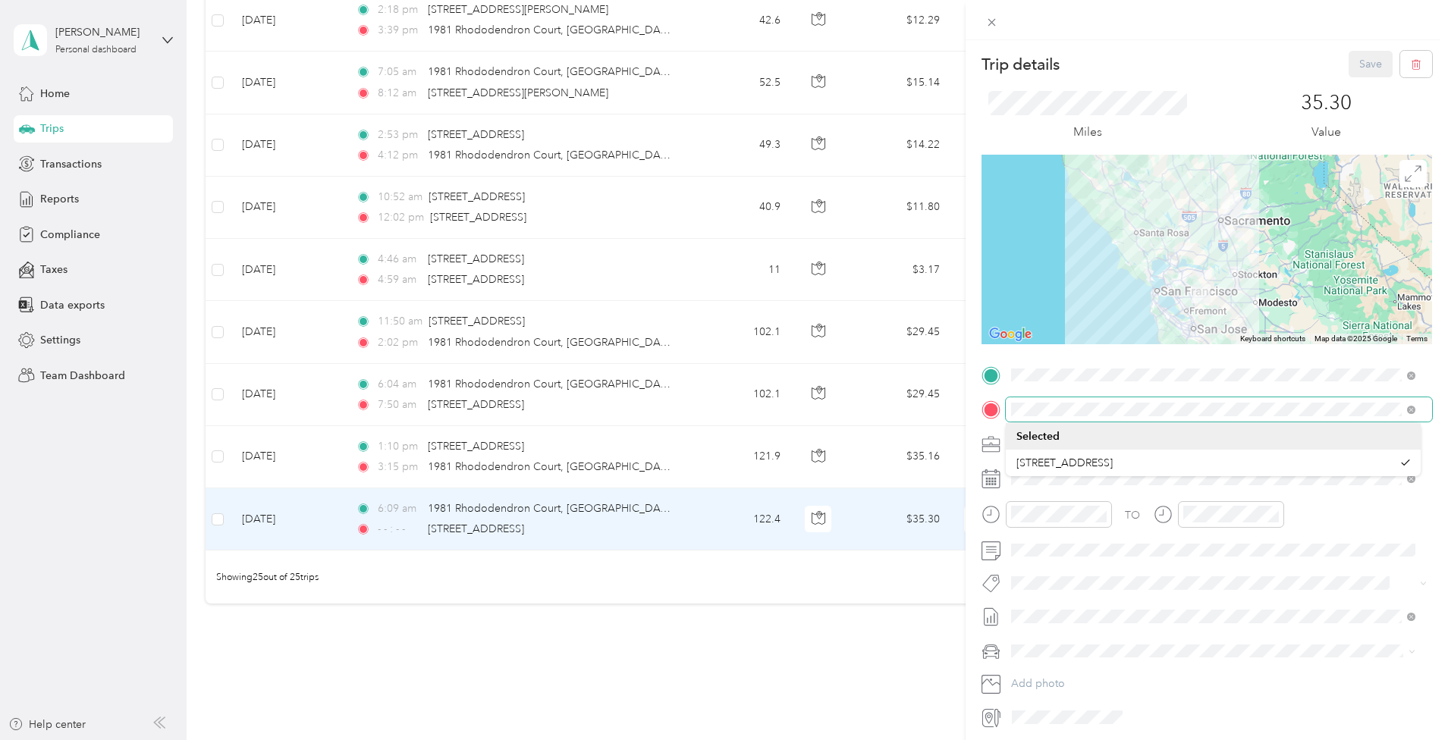
click at [998, 410] on div at bounding box center [1206, 409] width 450 height 24
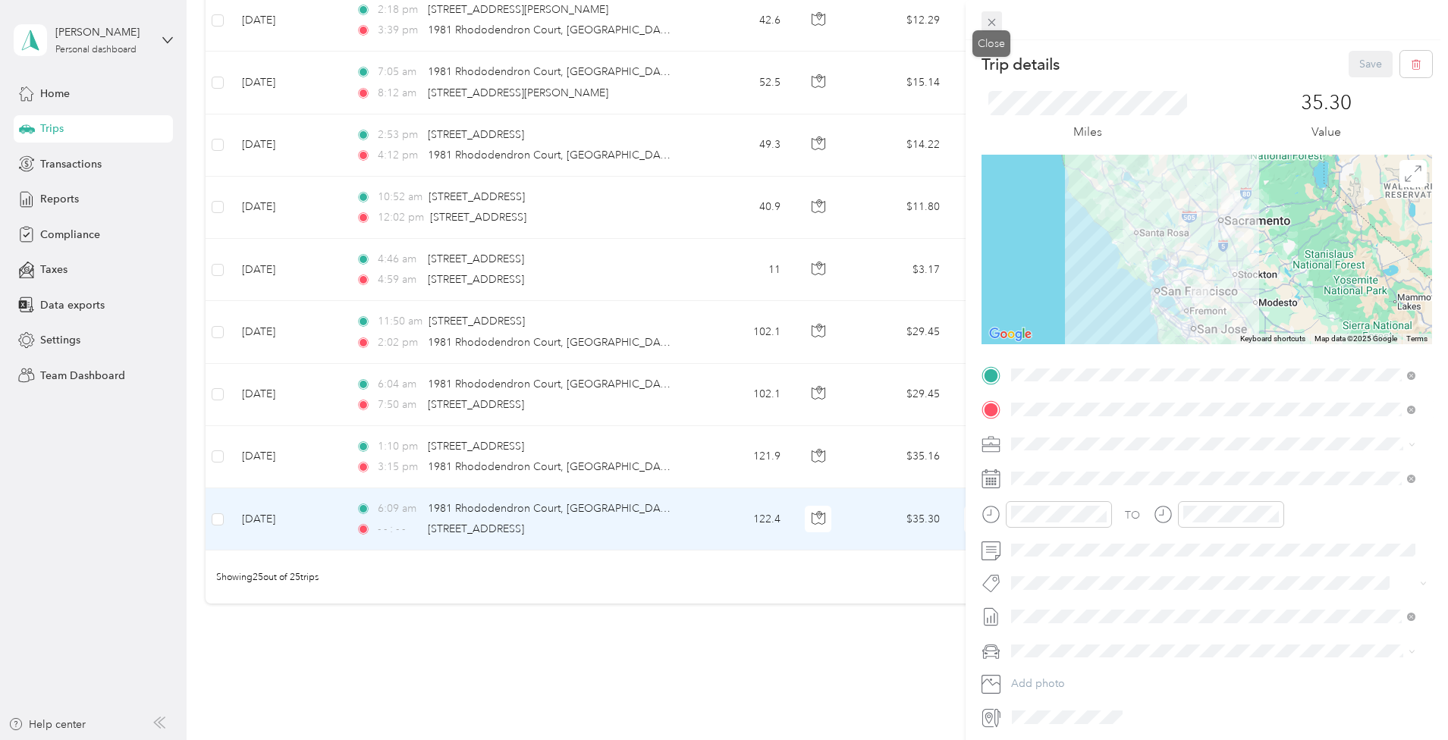
click at [999, 23] on span at bounding box center [991, 21] width 21 height 21
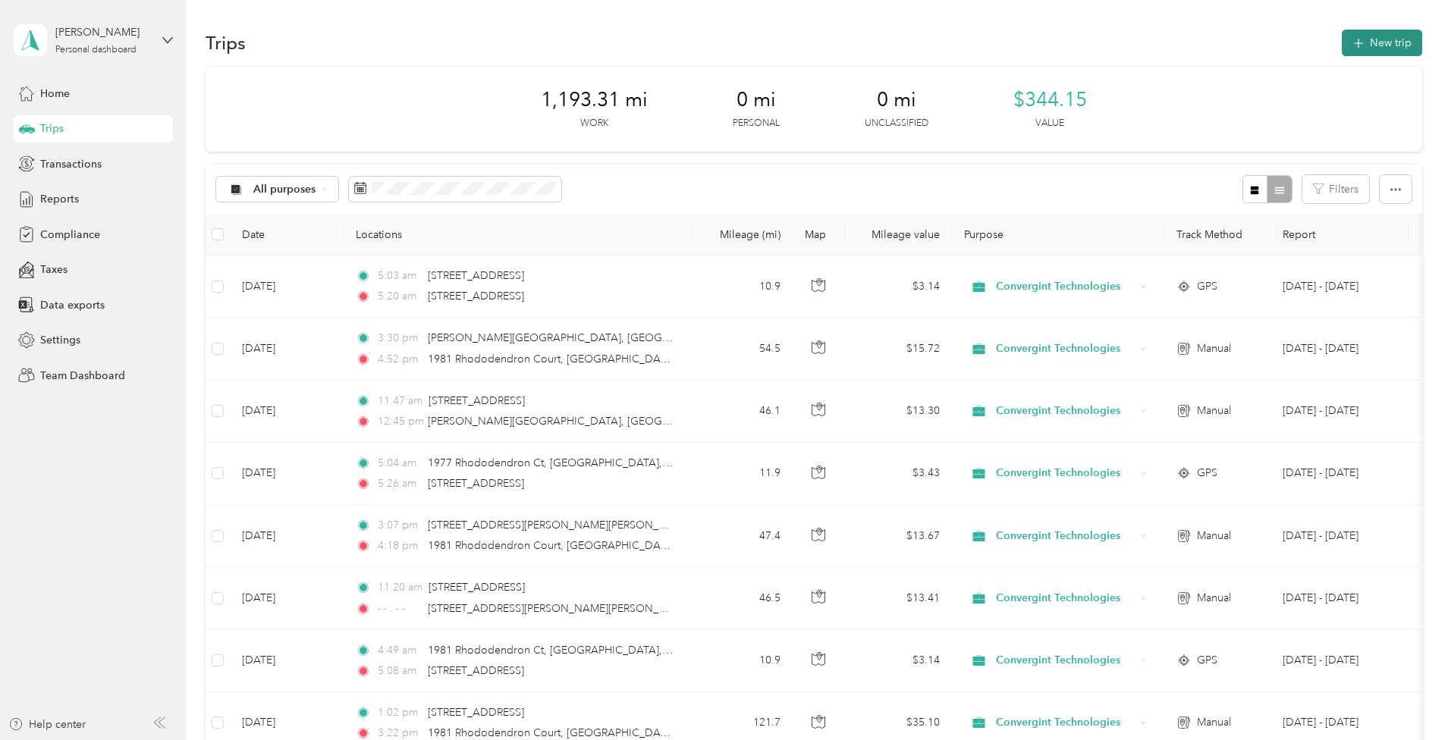
click at [1342, 42] on button "New trip" at bounding box center [1382, 43] width 80 height 27
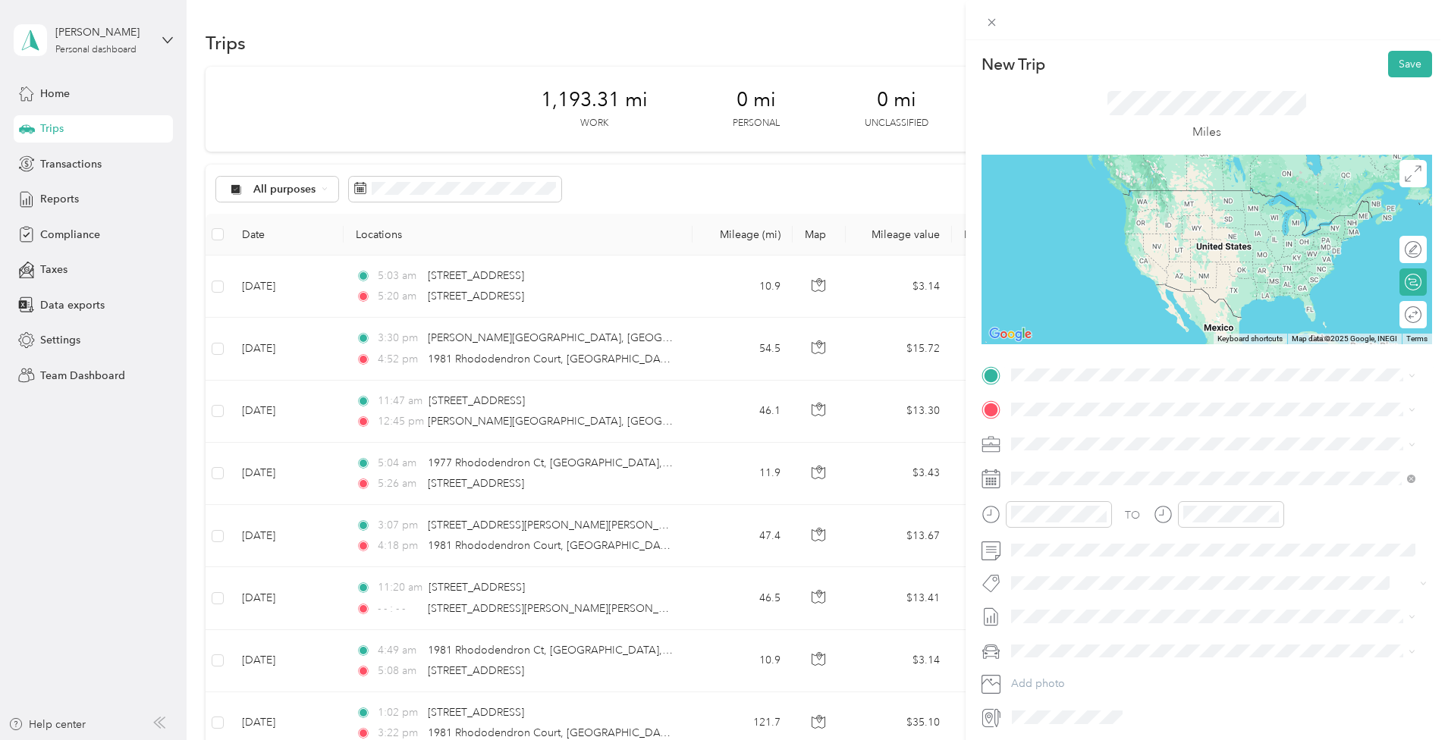
click at [1147, 444] on span "1981 Rhododendron Court Livermore, California 94551, United States" at bounding box center [1179, 435] width 280 height 27
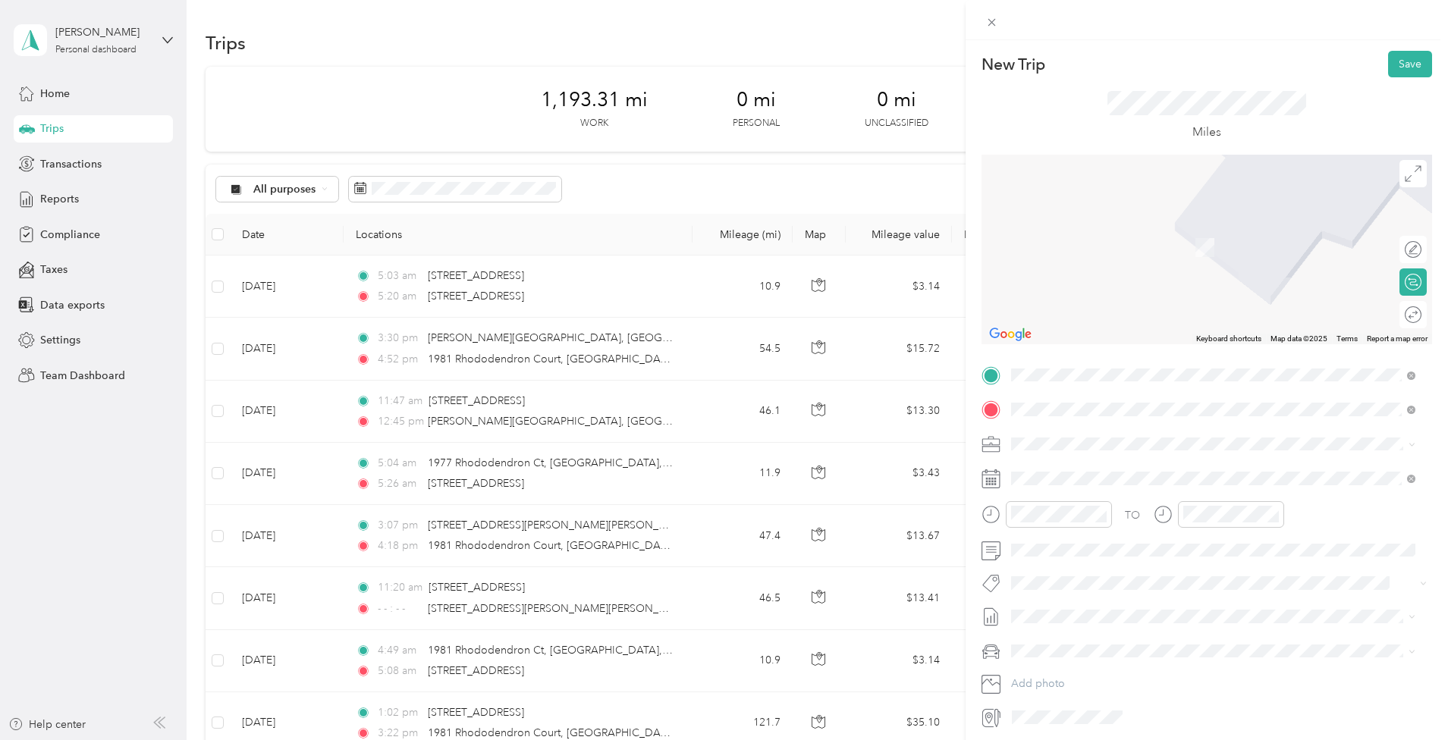
click at [1143, 471] on span "9000 Foothills Boulevard Roseville, California 95747, United States" at bounding box center [1115, 464] width 152 height 14
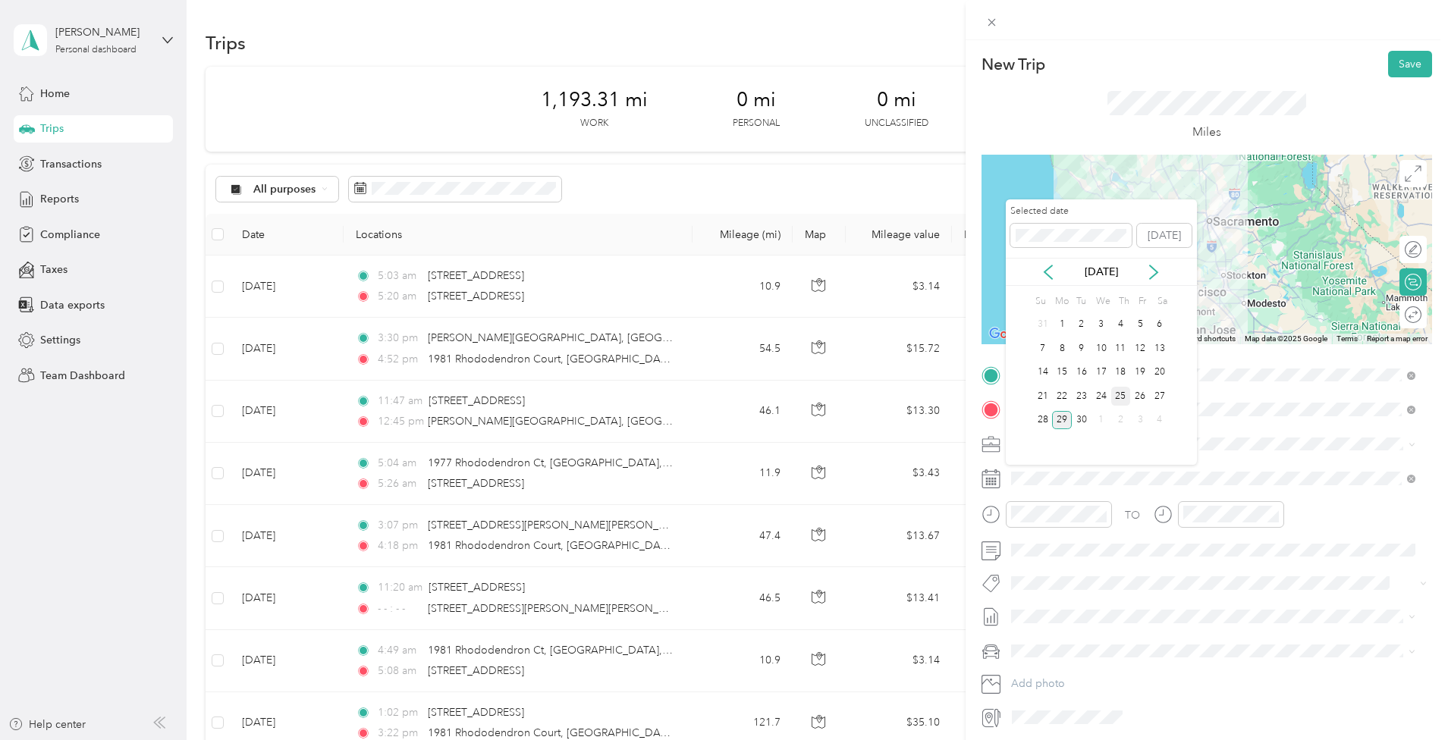
click at [1120, 397] on div "25" at bounding box center [1121, 396] width 20 height 19
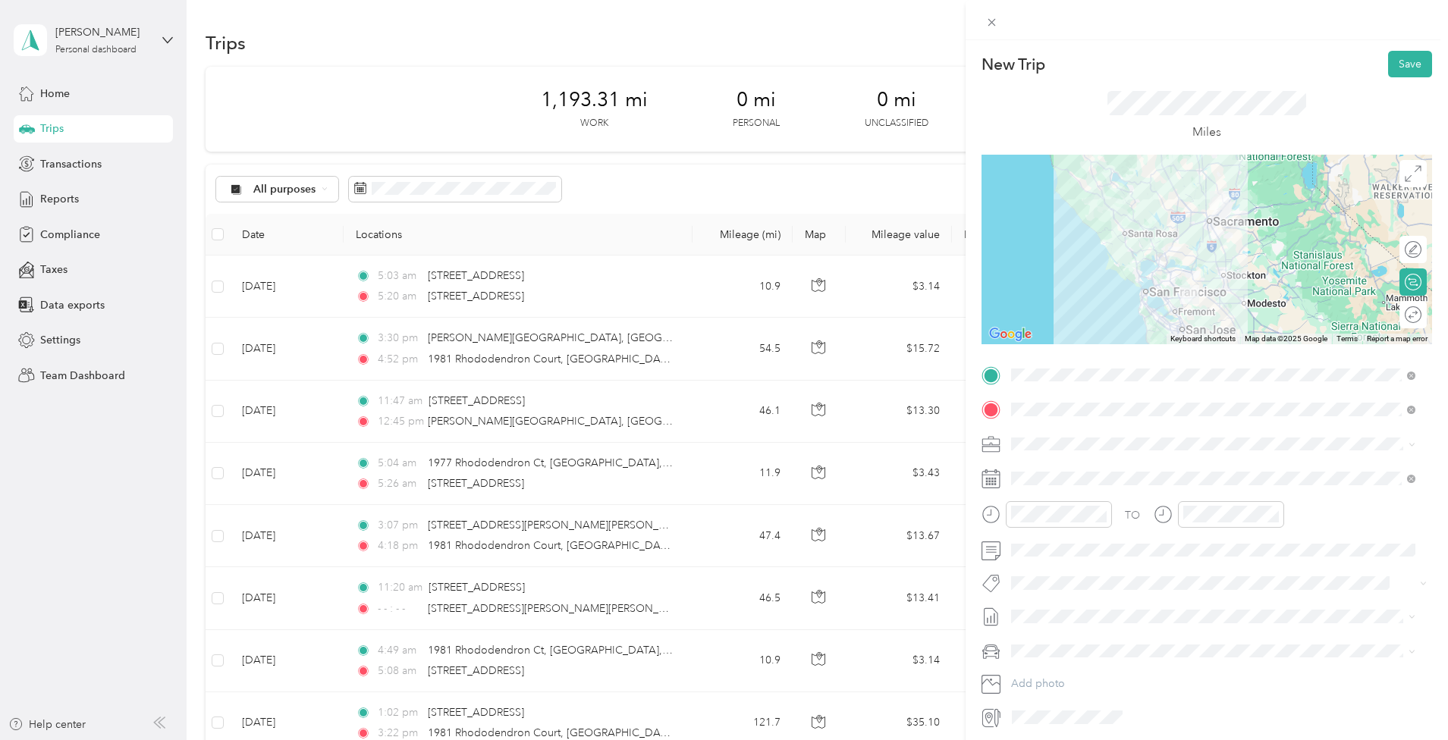
click at [1157, 257] on div at bounding box center [1206, 250] width 450 height 190
click at [1156, 257] on div at bounding box center [1206, 250] width 450 height 190
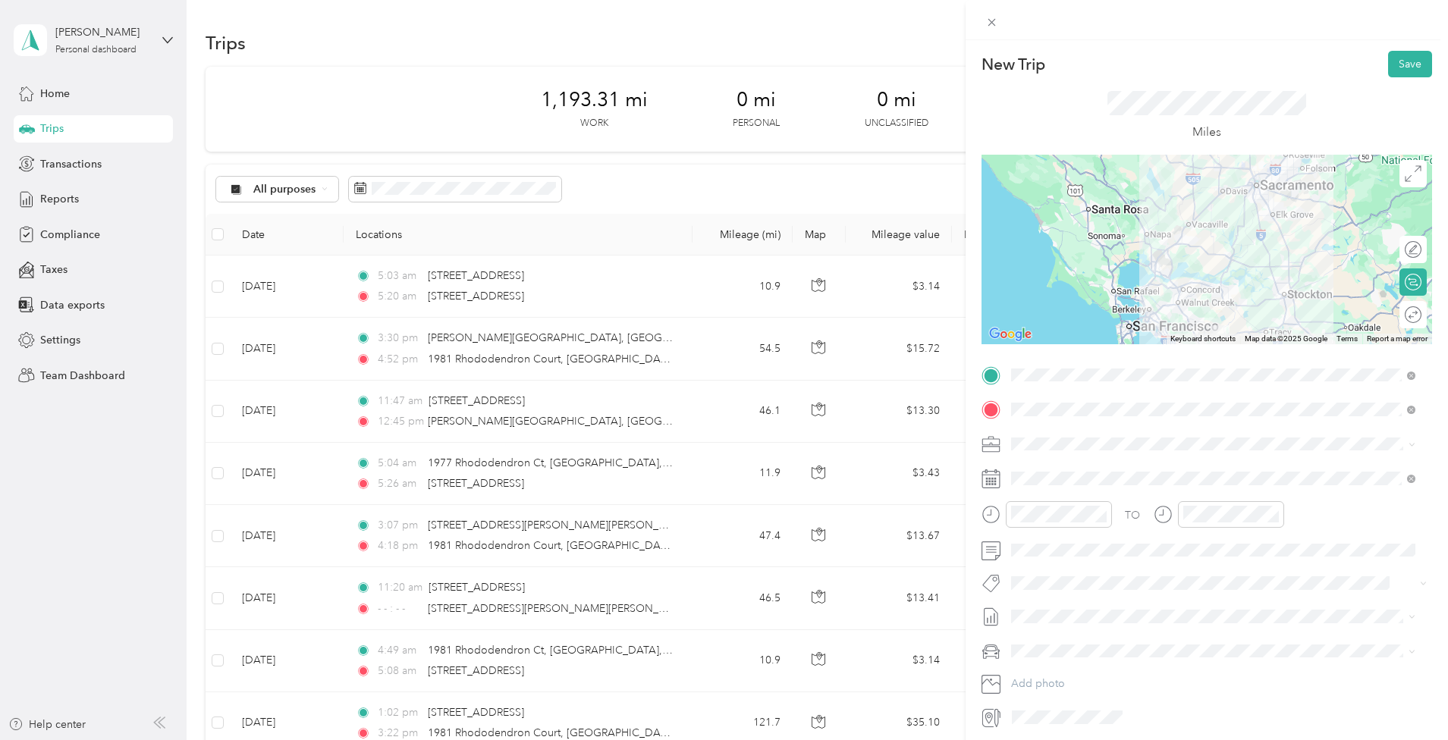
click at [1162, 259] on div at bounding box center [1206, 250] width 450 height 190
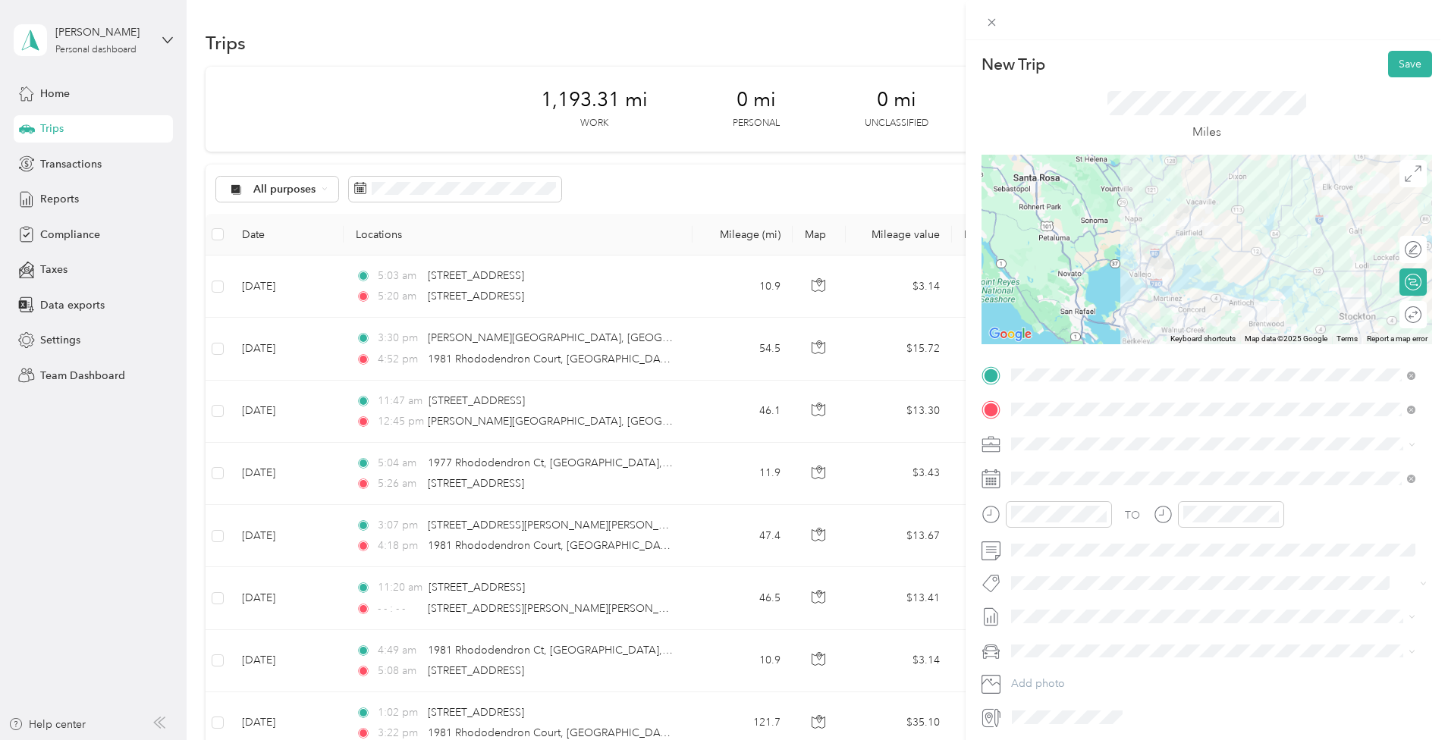
click at [1162, 259] on div at bounding box center [1206, 250] width 450 height 190
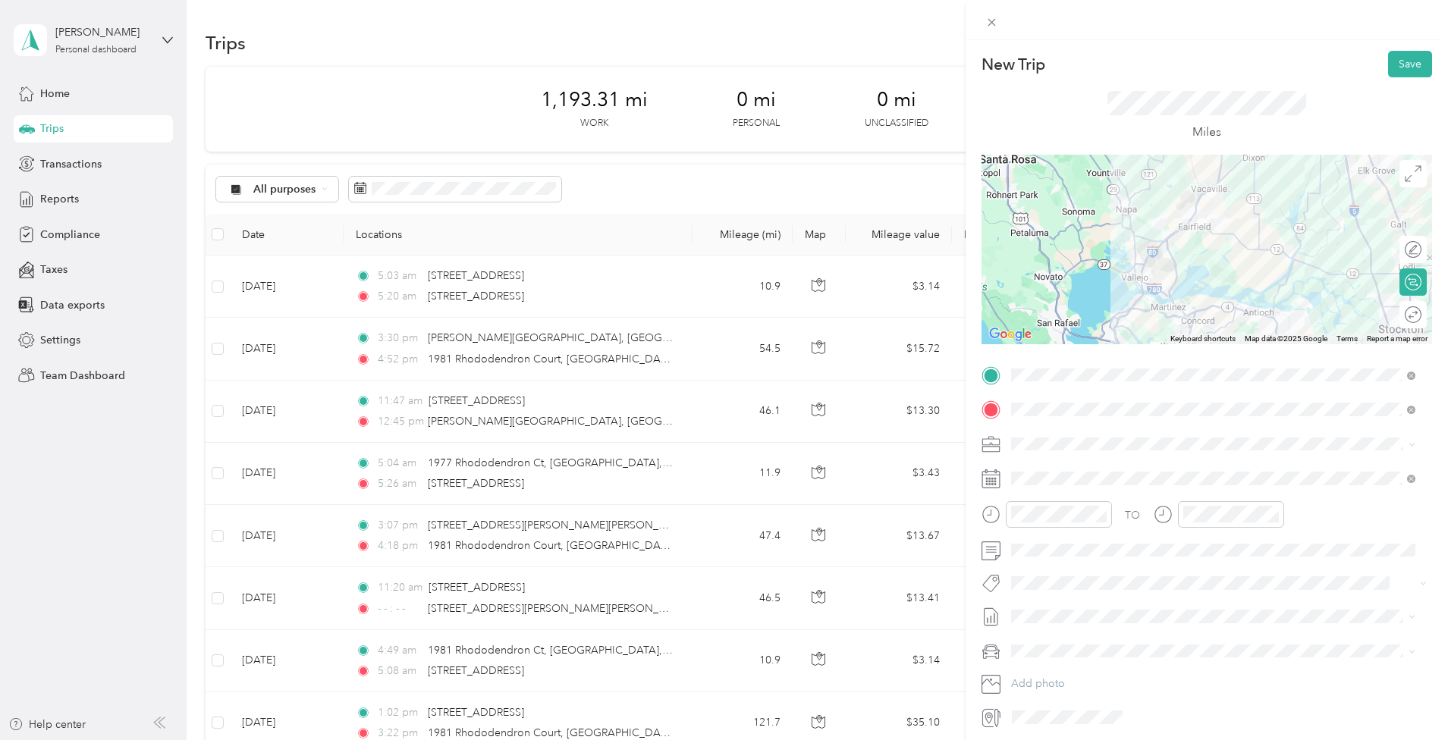
click at [1169, 262] on div at bounding box center [1206, 250] width 450 height 190
click at [1191, 215] on div at bounding box center [1206, 250] width 450 height 190
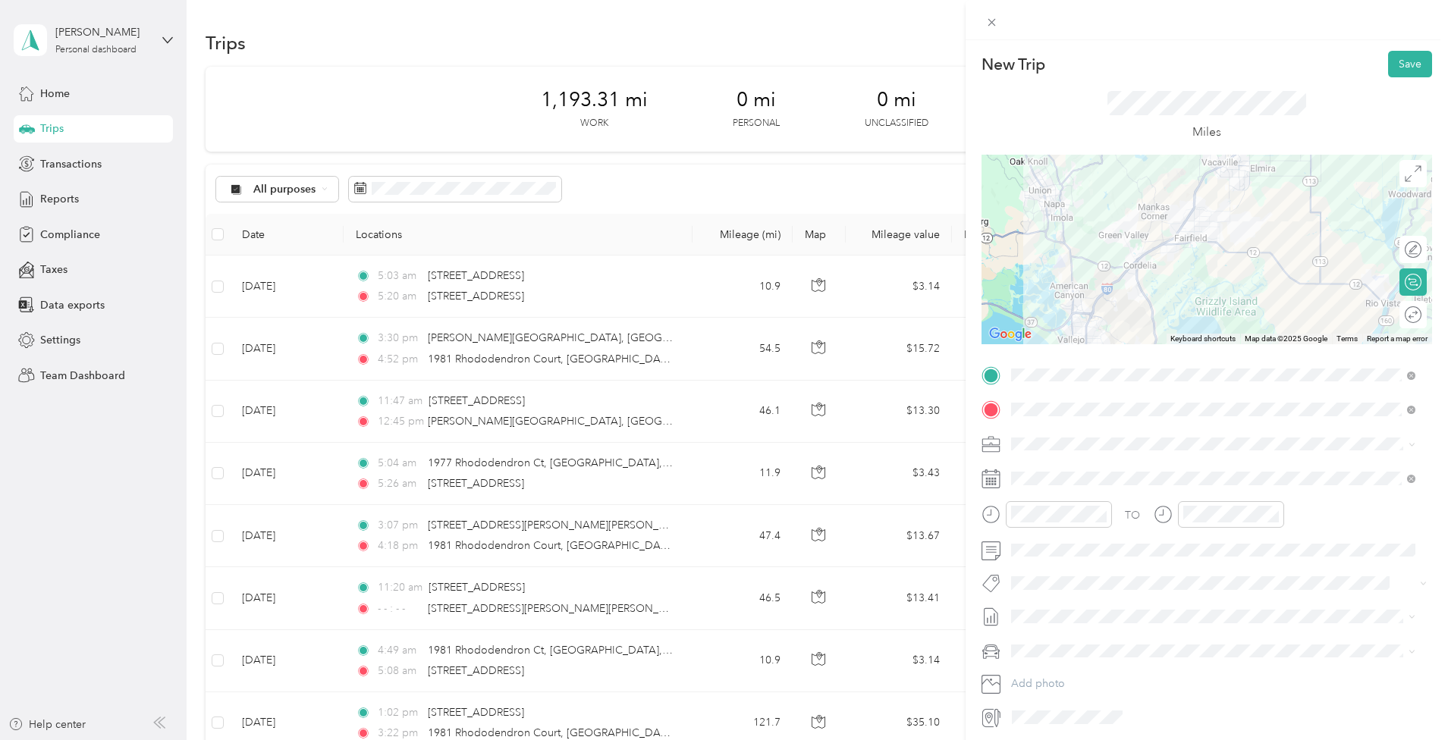
click at [1172, 233] on div at bounding box center [1206, 250] width 450 height 190
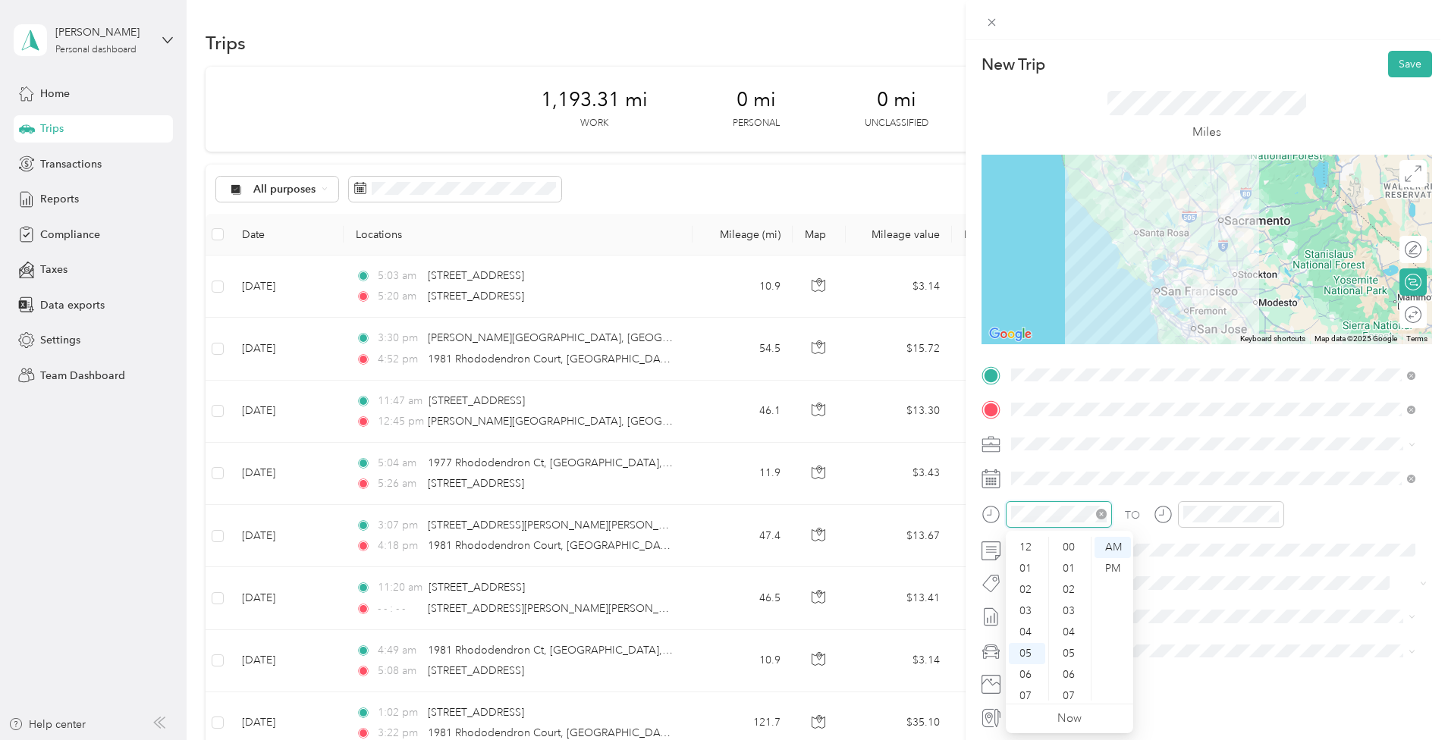
scroll to position [91, 0]
click at [1071, 615] on div "50" at bounding box center [1070, 611] width 36 height 21
click at [1197, 621] on div "08" at bounding box center [1198, 626] width 36 height 21
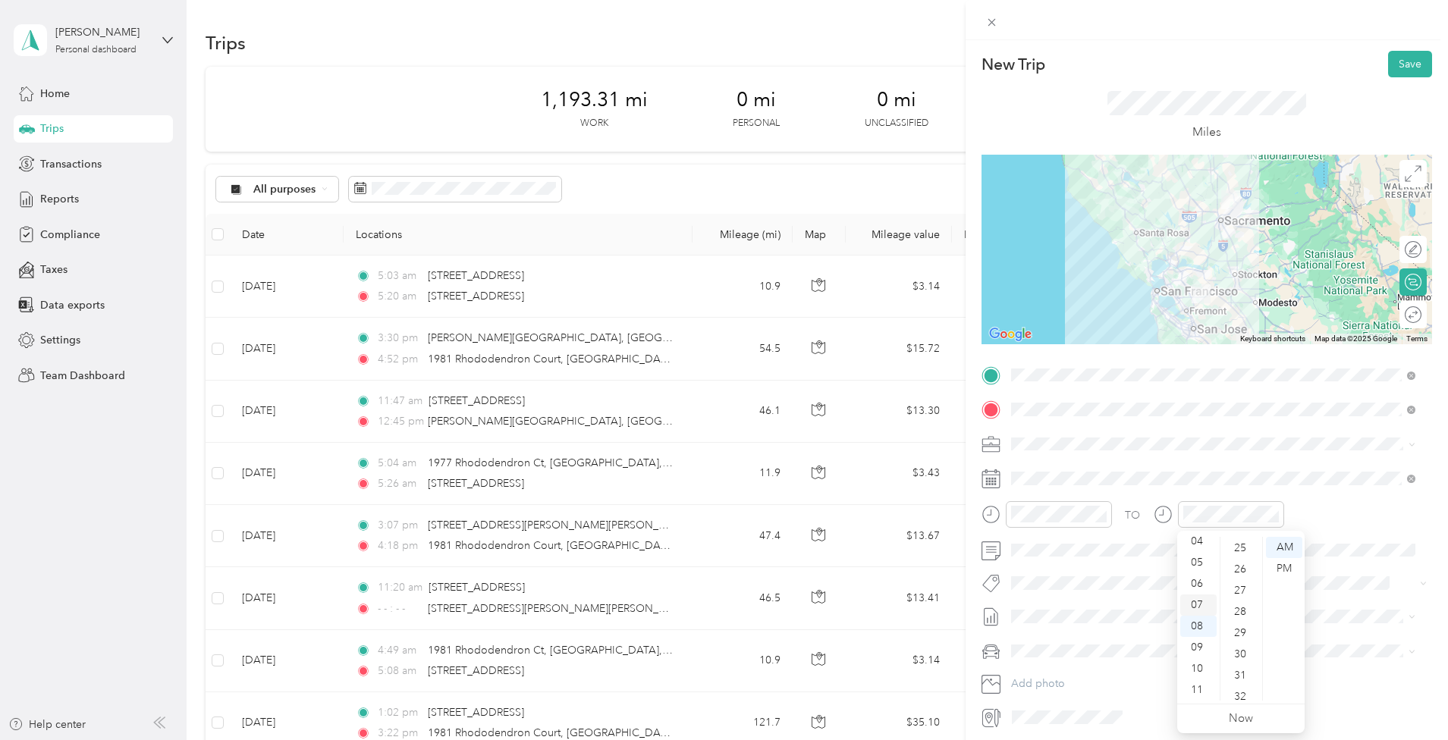
click at [1194, 603] on div "07" at bounding box center [1198, 605] width 36 height 21
click at [1194, 626] on div "08" at bounding box center [1198, 626] width 36 height 21
click at [1247, 617] on div "04" at bounding box center [1241, 613] width 36 height 21
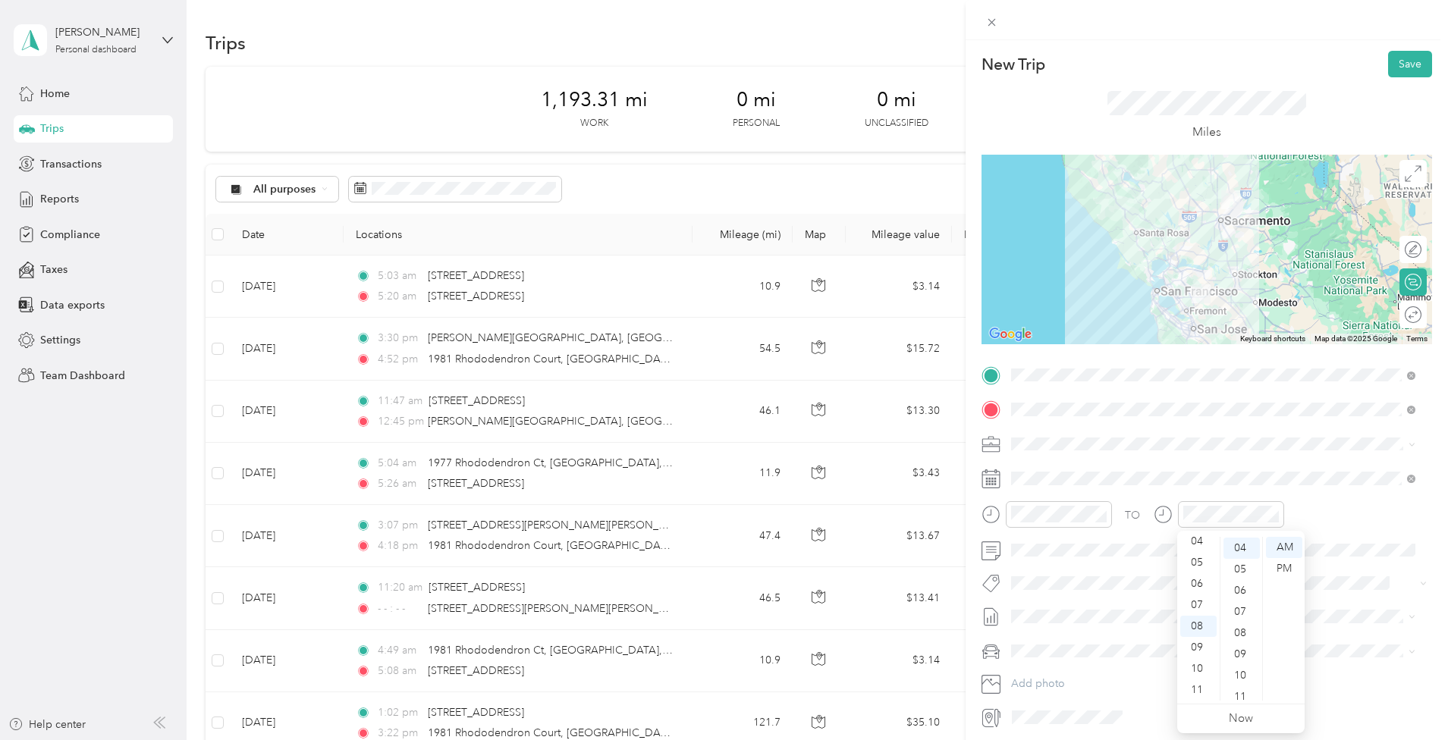
scroll to position [85, 0]
click at [1104, 704] on div "Main Vehicle" at bounding box center [1213, 704] width 394 height 16
click at [1392, 68] on button "Save" at bounding box center [1410, 64] width 44 height 27
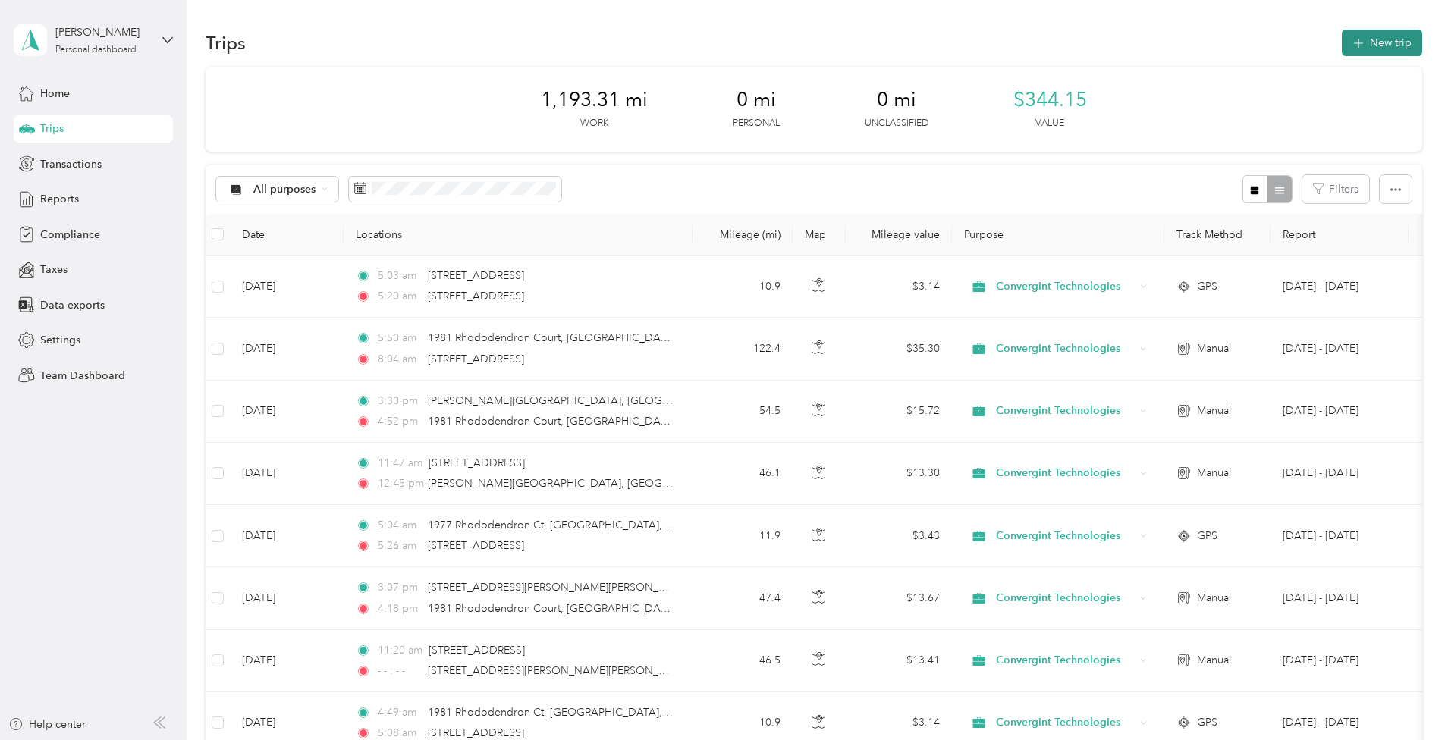
click at [1342, 49] on button "New trip" at bounding box center [1382, 43] width 80 height 27
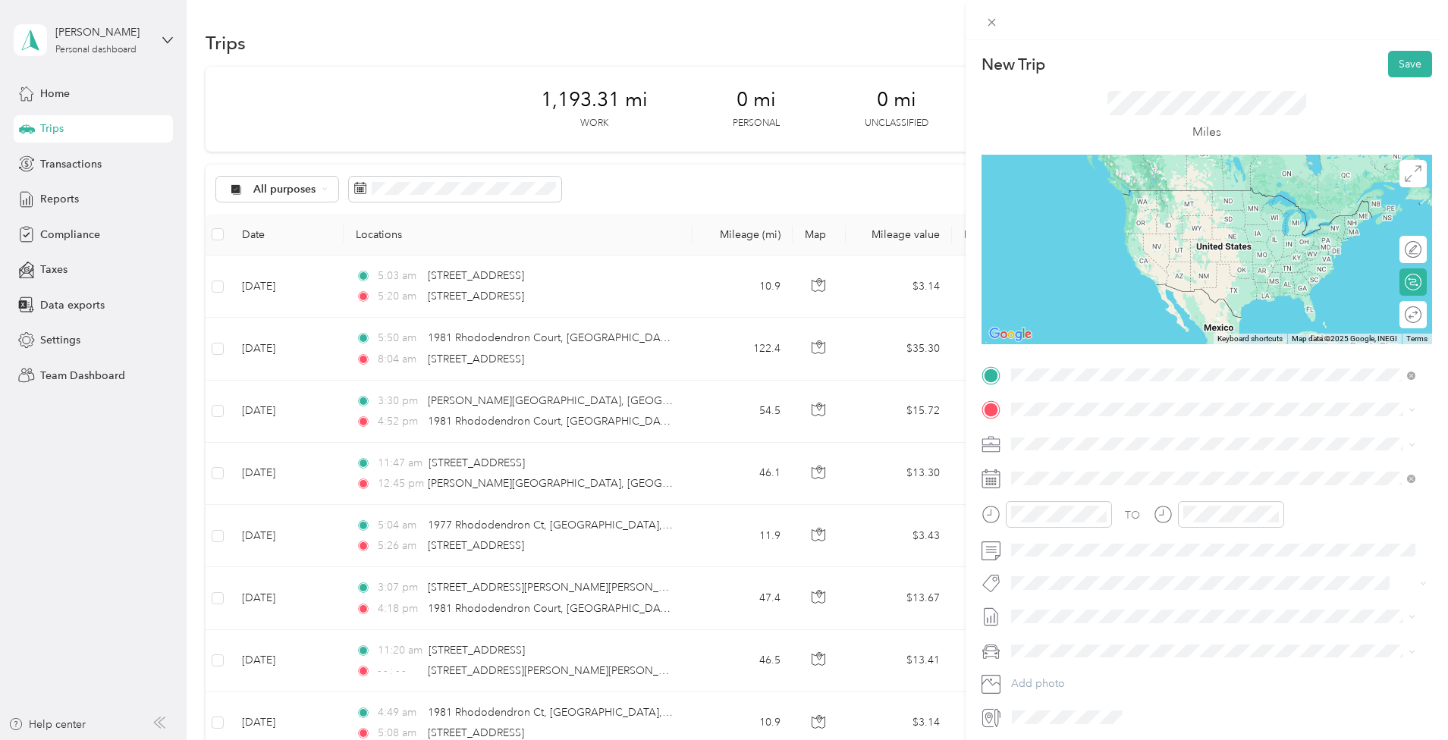
click at [1151, 428] on span "9000 Foothills Boulevard Roseville, California 95747, United States" at bounding box center [1115, 430] width 152 height 14
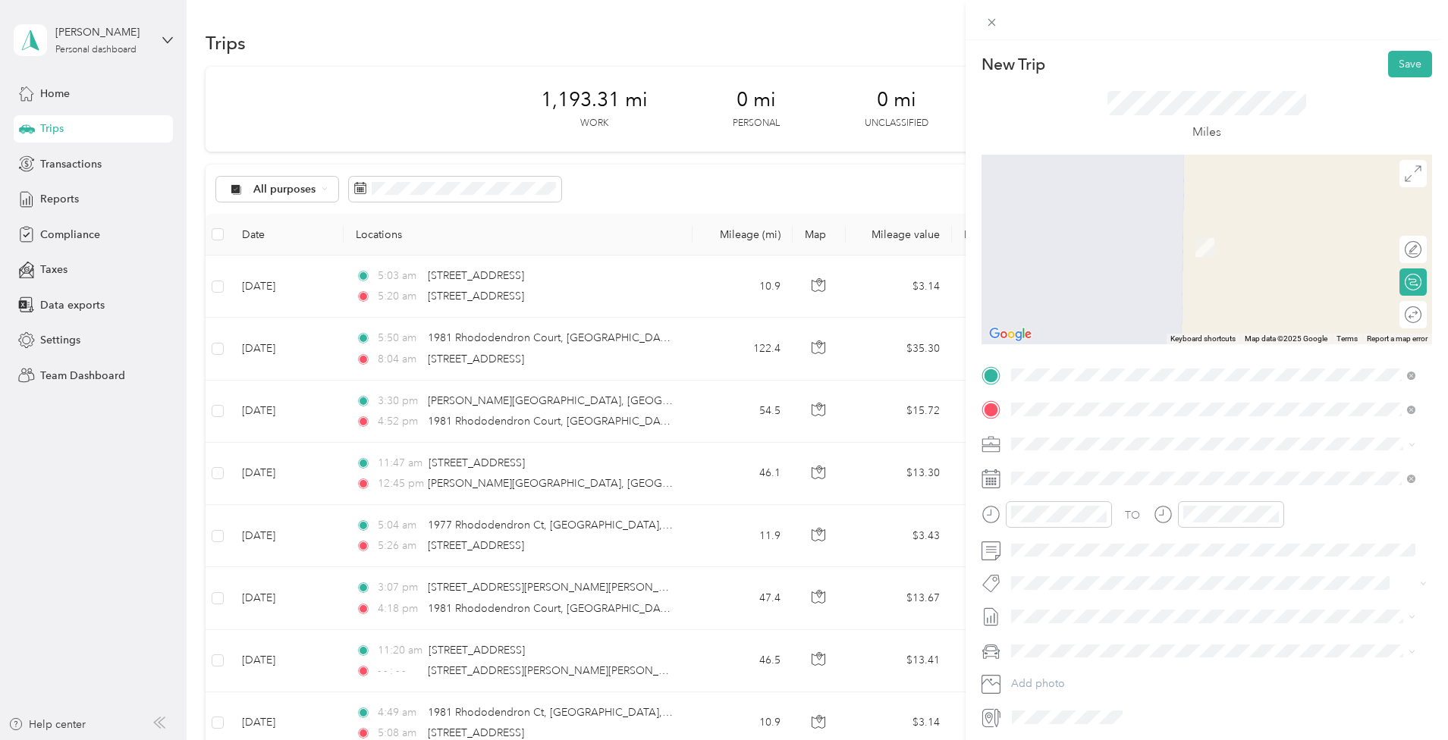
click at [1140, 479] on span "1981 Rhododendron Court Livermore, California 94551, United States" at bounding box center [1179, 470] width 280 height 27
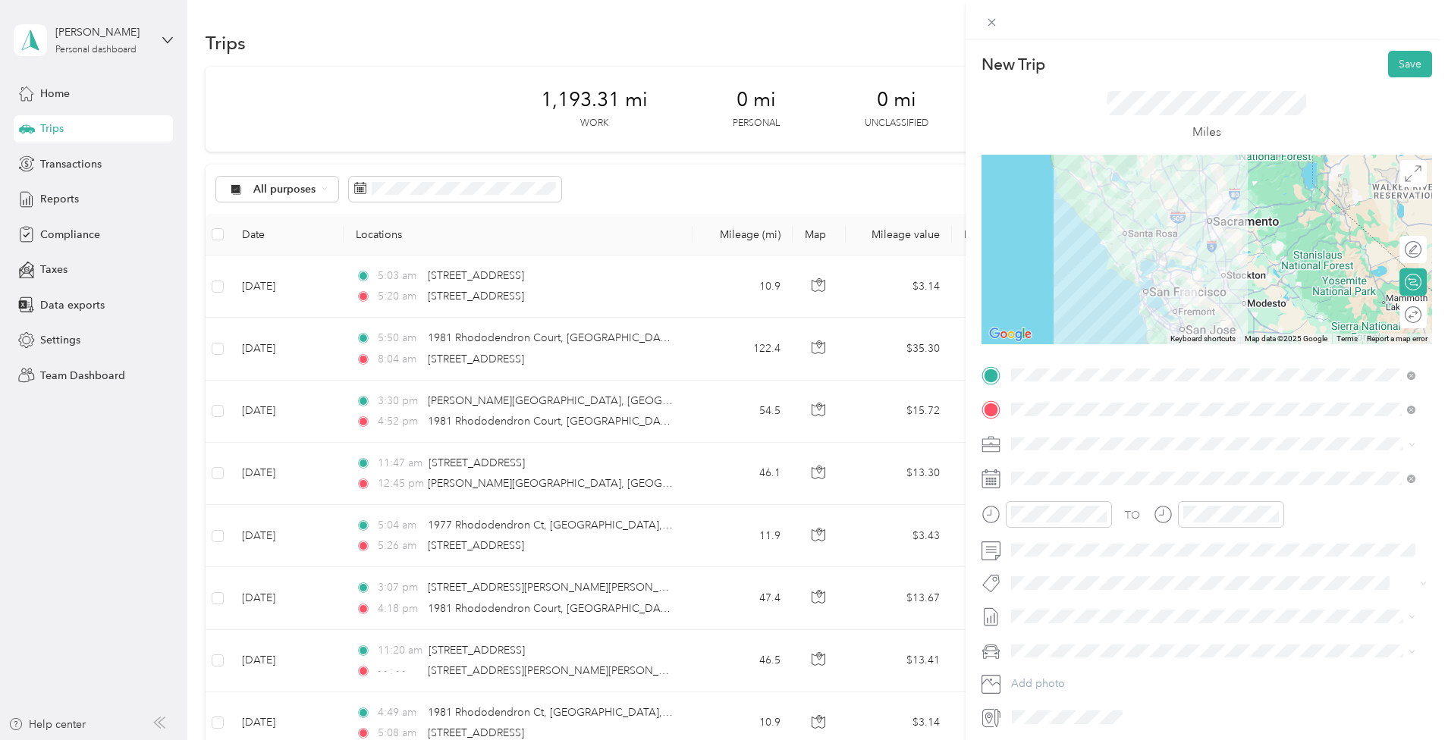
click at [1164, 278] on div at bounding box center [1206, 250] width 450 height 190
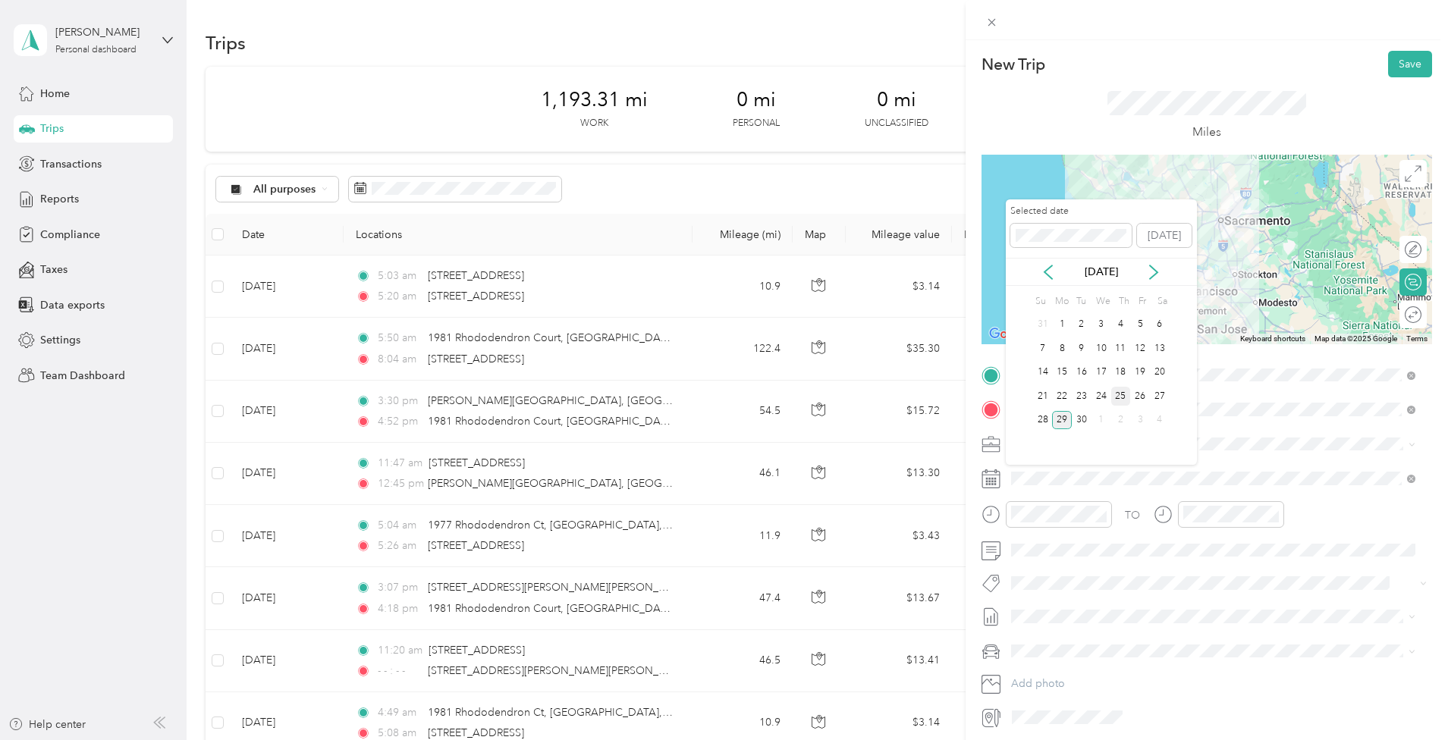
click at [1119, 397] on div "25" at bounding box center [1121, 396] width 20 height 19
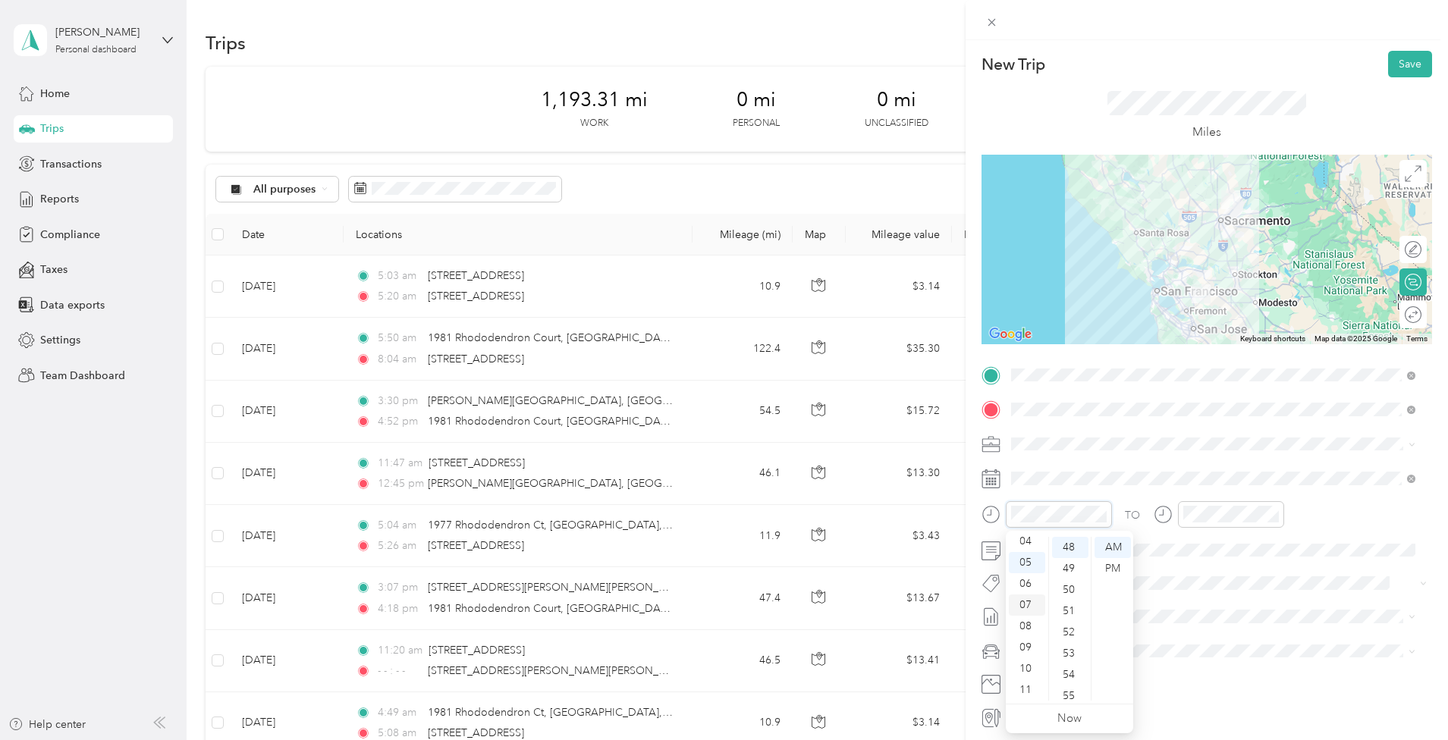
scroll to position [0, 0]
click at [1028, 592] on div "02" at bounding box center [1027, 589] width 36 height 21
click at [1070, 593] on div "06" at bounding box center [1070, 585] width 36 height 21
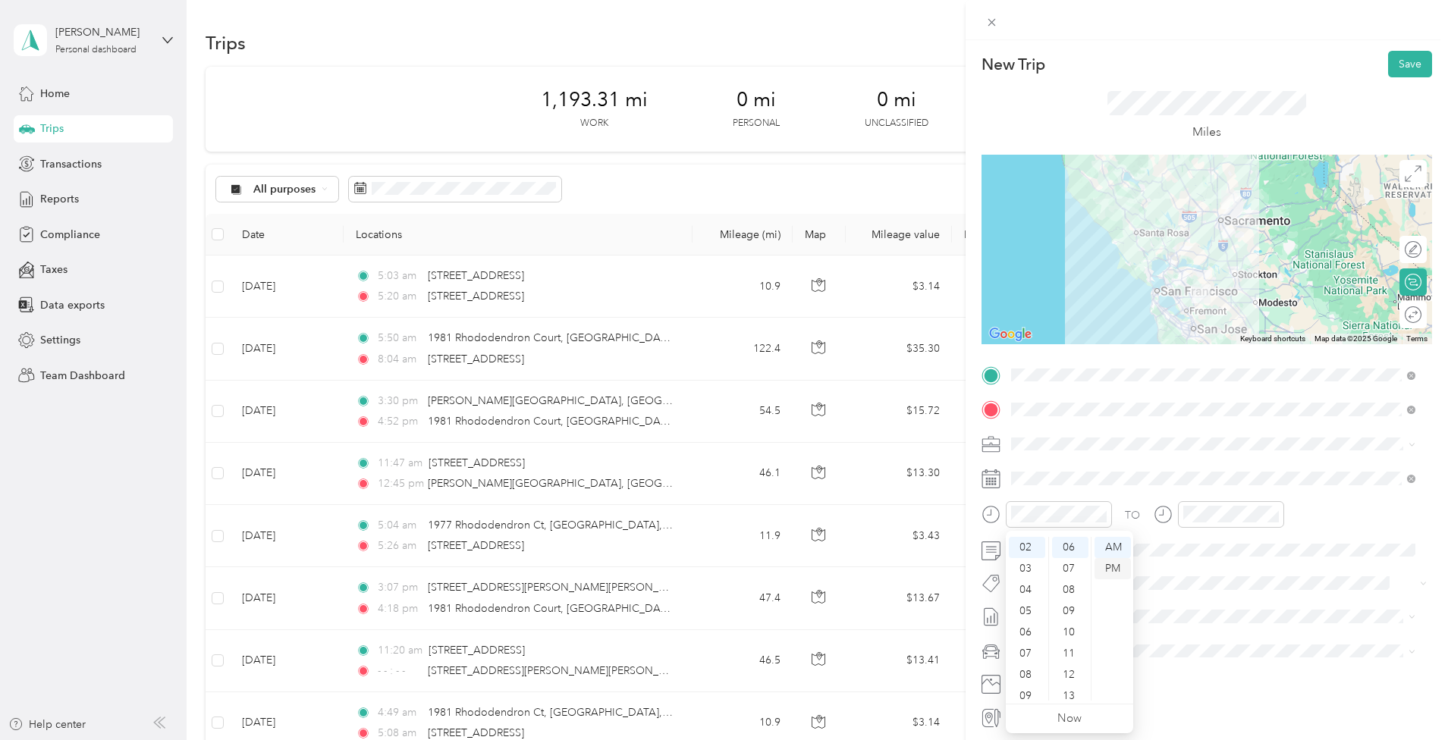
click at [1113, 570] on div "PM" at bounding box center [1112, 568] width 36 height 21
click at [1194, 544] on div "04" at bounding box center [1198, 541] width 36 height 21
click at [1242, 601] on div "24" at bounding box center [1241, 595] width 36 height 21
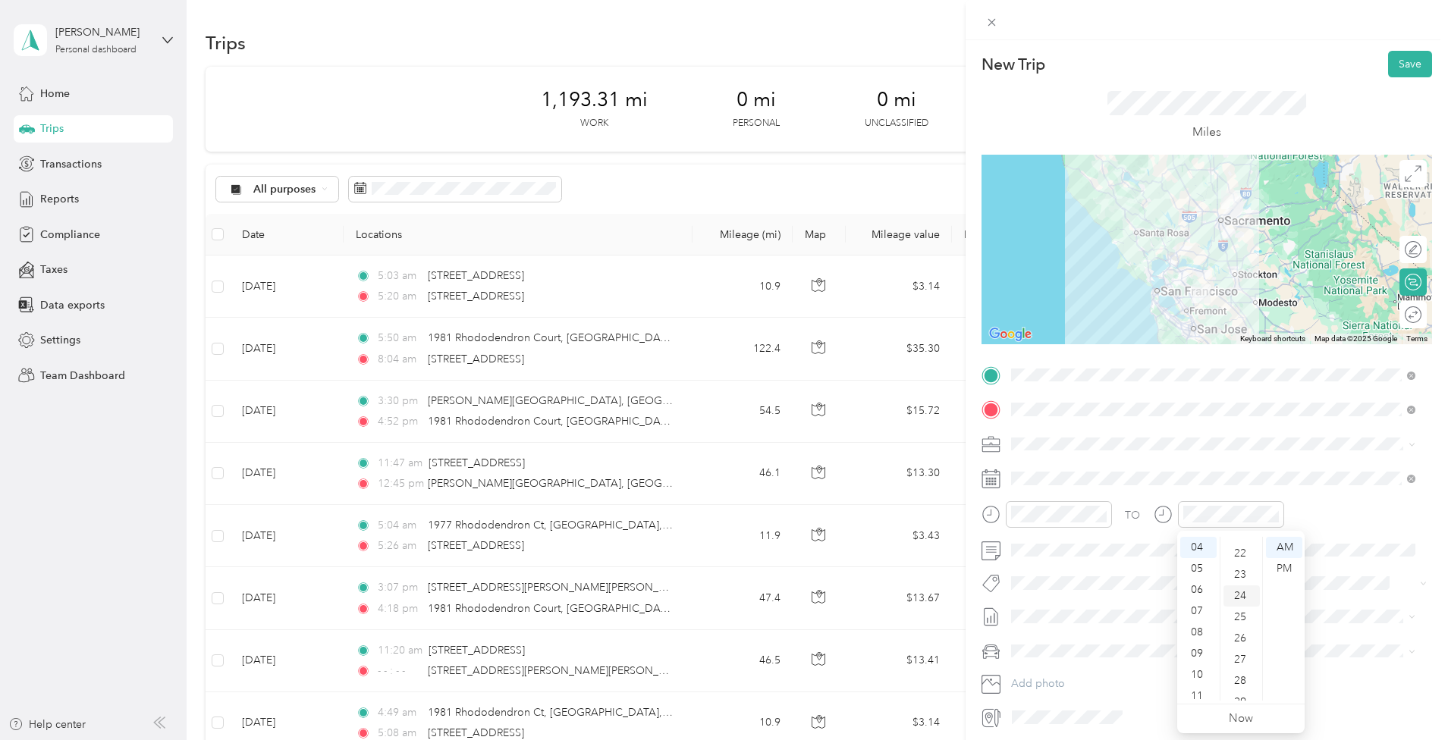
scroll to position [510, 0]
click at [1288, 570] on div "PM" at bounding box center [1284, 568] width 36 height 21
click at [1073, 699] on span "Main Vehicle" at bounding box center [1046, 704] width 60 height 13
drag, startPoint x: 1403, startPoint y: 56, endPoint x: 1401, endPoint y: 65, distance: 9.4
click at [1403, 56] on button "Save" at bounding box center [1410, 64] width 44 height 27
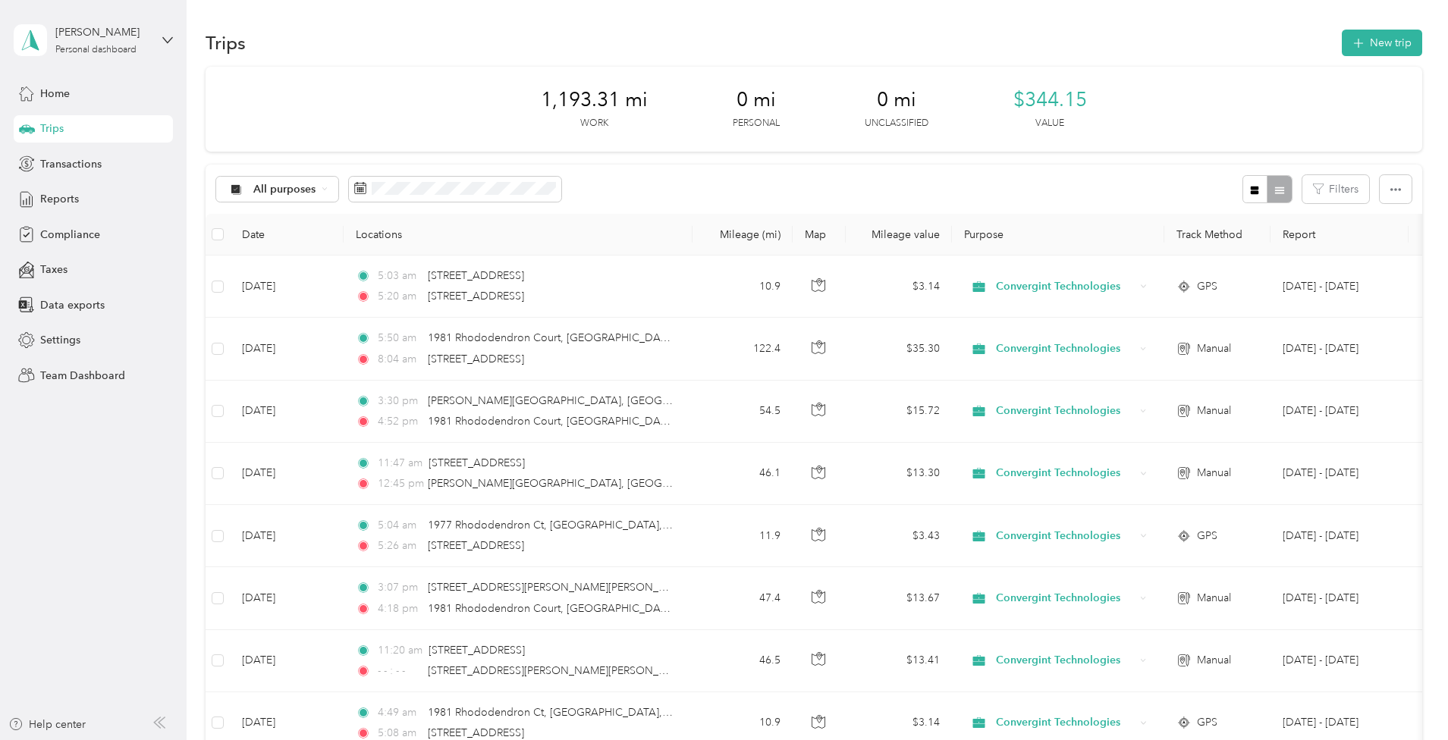
click at [1400, 67] on div "New Trip Save This trip cannot be edited because it is either under review, app…" at bounding box center [724, 370] width 1448 height 740
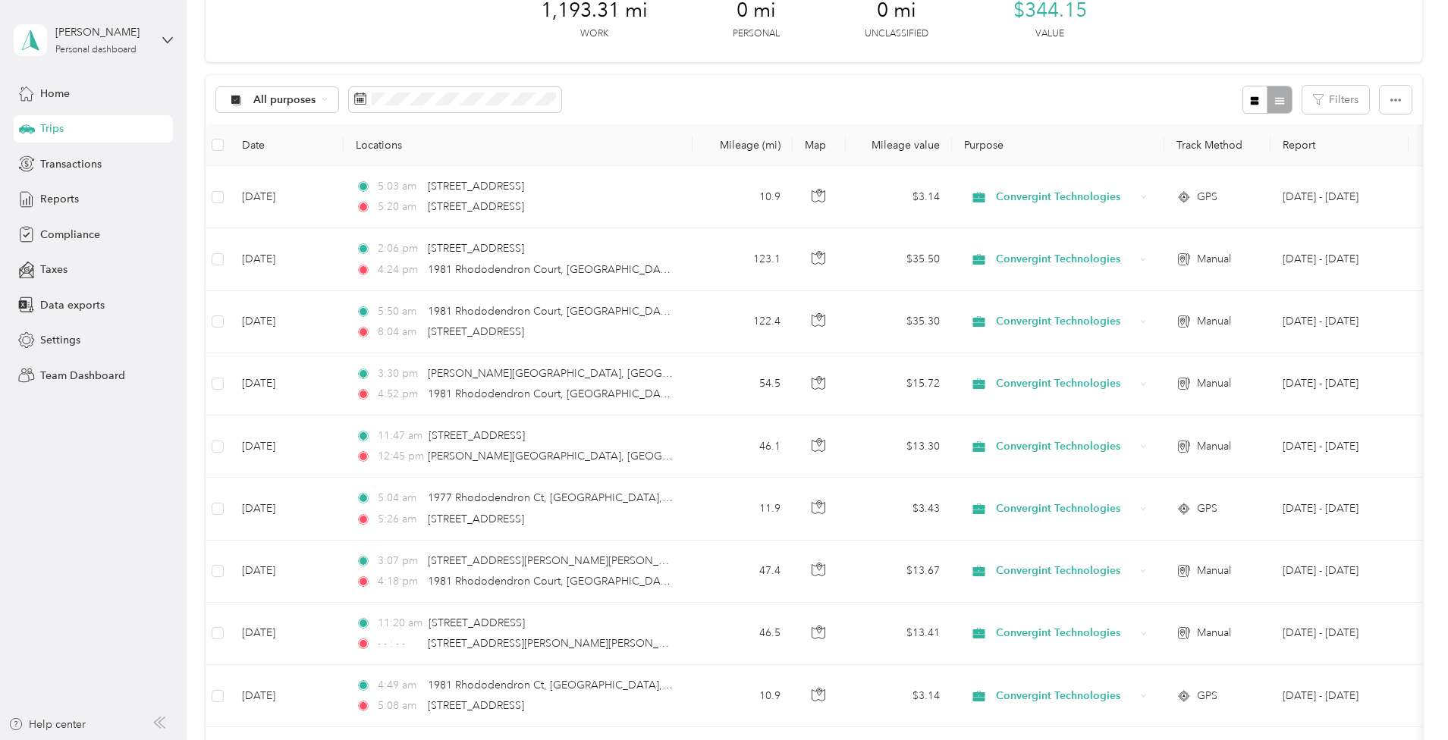
scroll to position [0, 0]
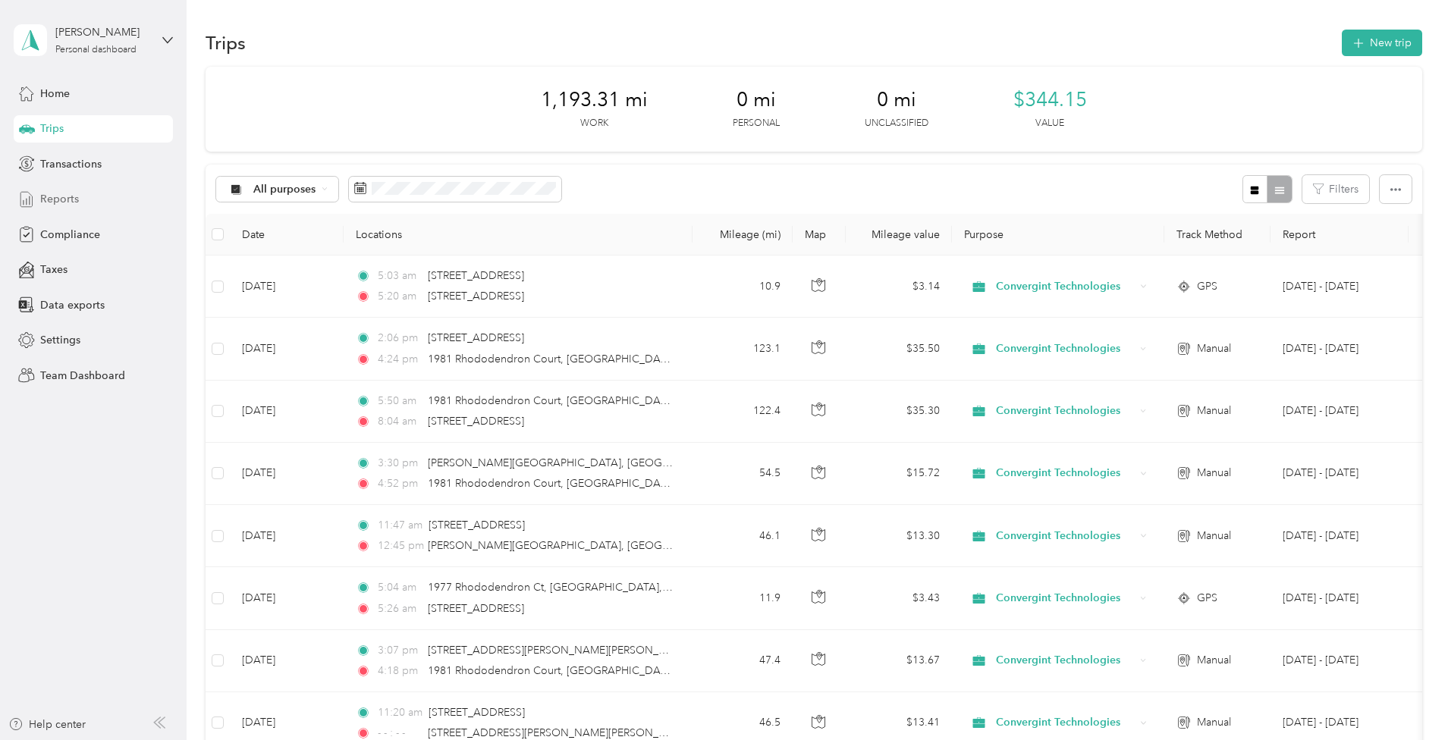
click at [74, 194] on span "Reports" at bounding box center [59, 199] width 39 height 16
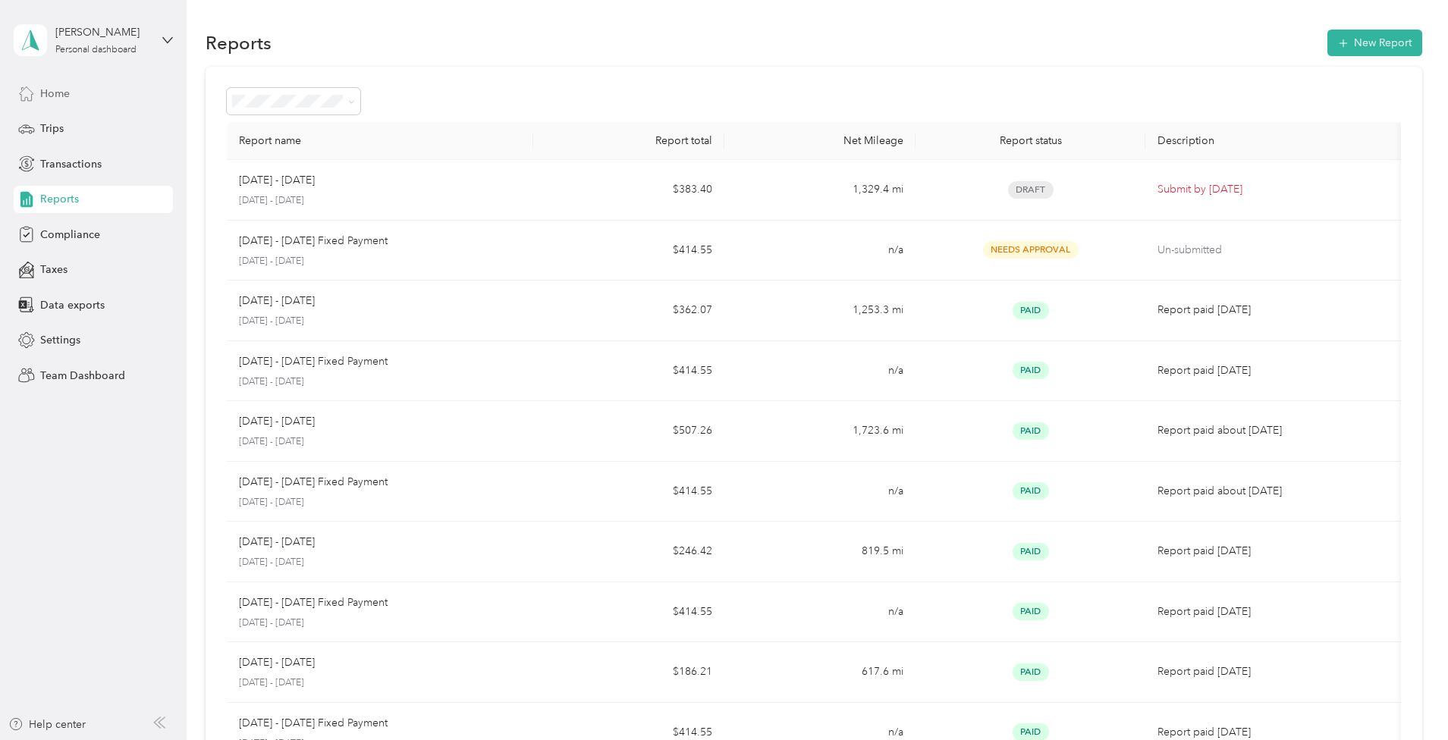
click at [55, 96] on span "Home" at bounding box center [55, 94] width 30 height 16
